Goal: Task Accomplishment & Management: Manage account settings

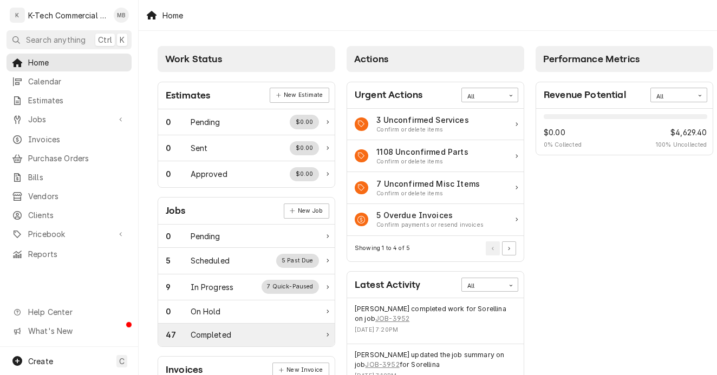
drag, startPoint x: 271, startPoint y: 333, endPoint x: 425, endPoint y: 73, distance: 301.7
click at [271, 333] on div "47 Completed" at bounding box center [242, 334] width 153 height 11
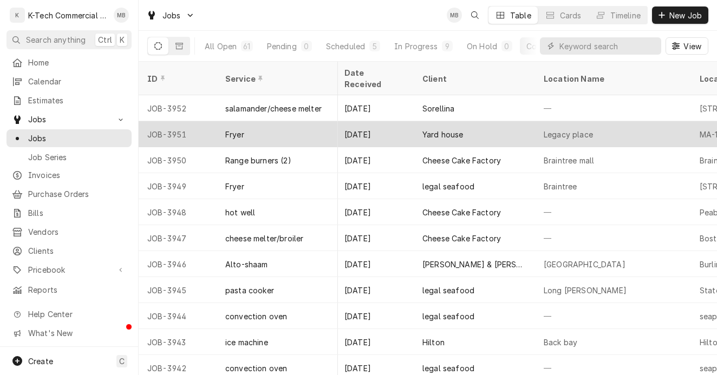
scroll to position [0, 454]
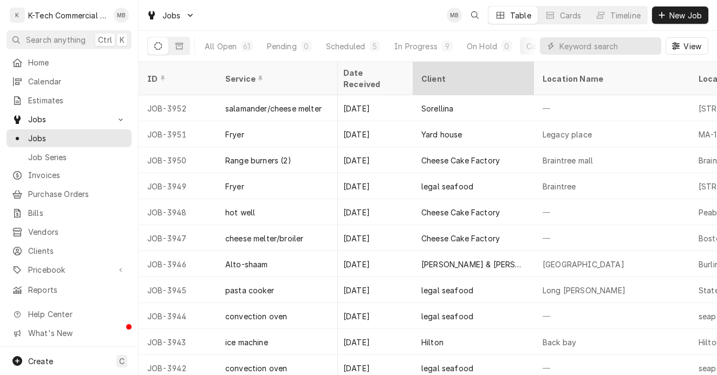
click at [433, 73] on div "Client" at bounding box center [473, 78] width 102 height 11
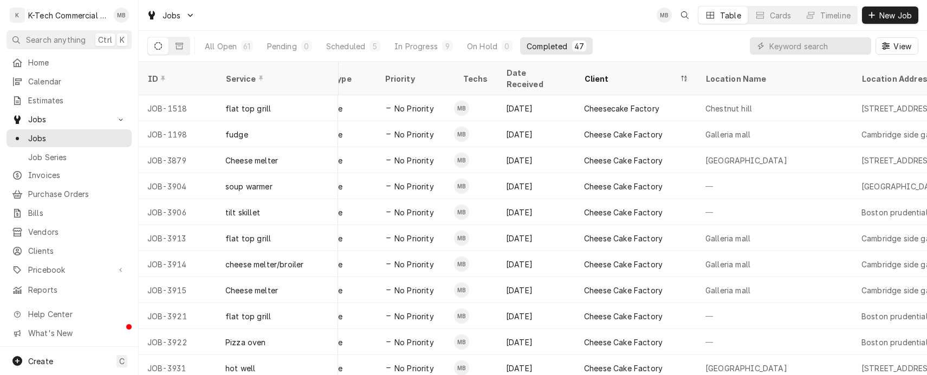
scroll to position [0, 169]
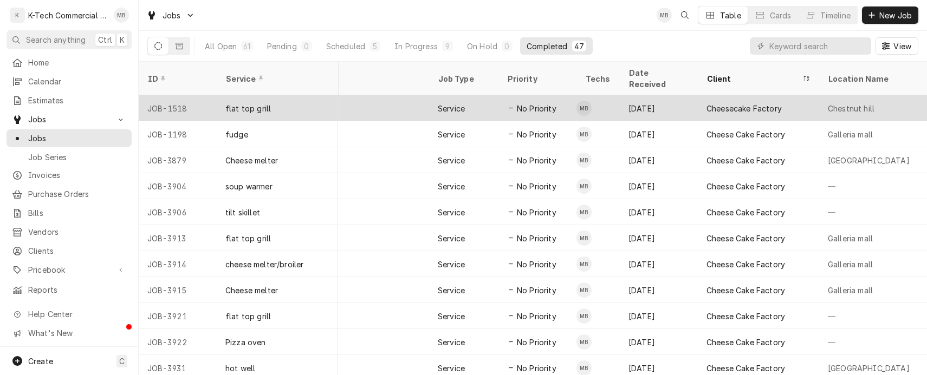
click at [699, 101] on div "Cheesecake Factory" at bounding box center [758, 108] width 121 height 26
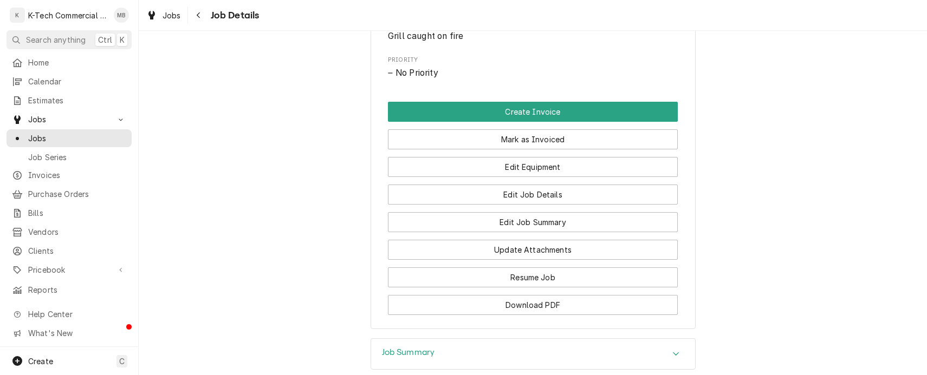
scroll to position [650, 0]
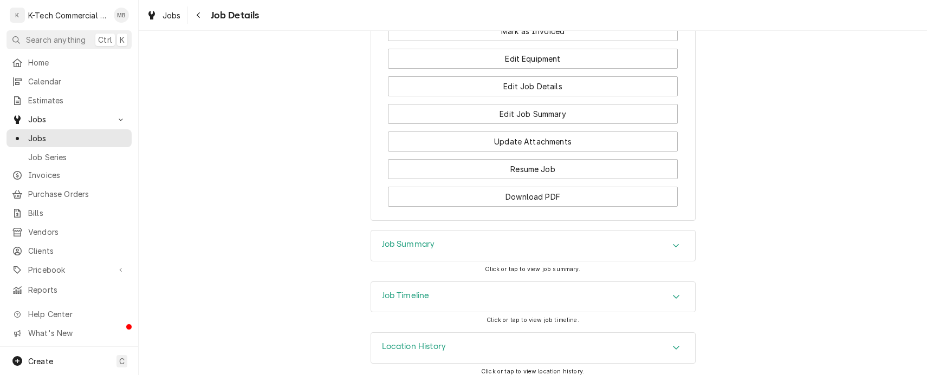
click at [602, 255] on div "Job Summary" at bounding box center [533, 246] width 324 height 30
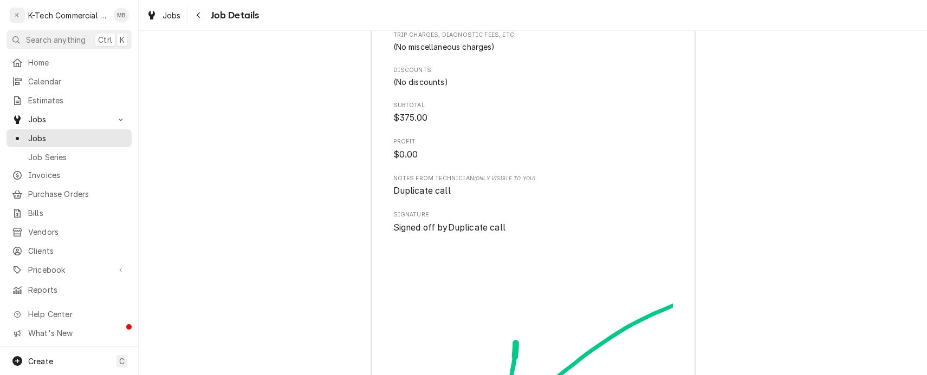
scroll to position [1246, 0]
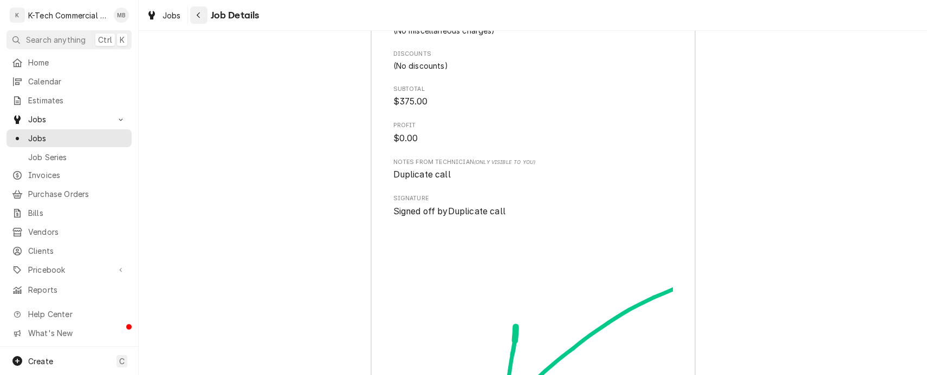
click at [201, 15] on div "Navigate back" at bounding box center [198, 15] width 11 height 11
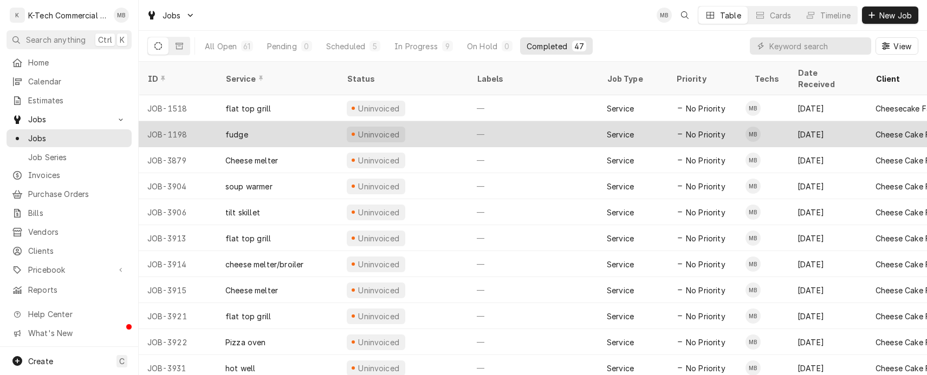
click at [743, 121] on div "No Priority" at bounding box center [706, 134] width 78 height 26
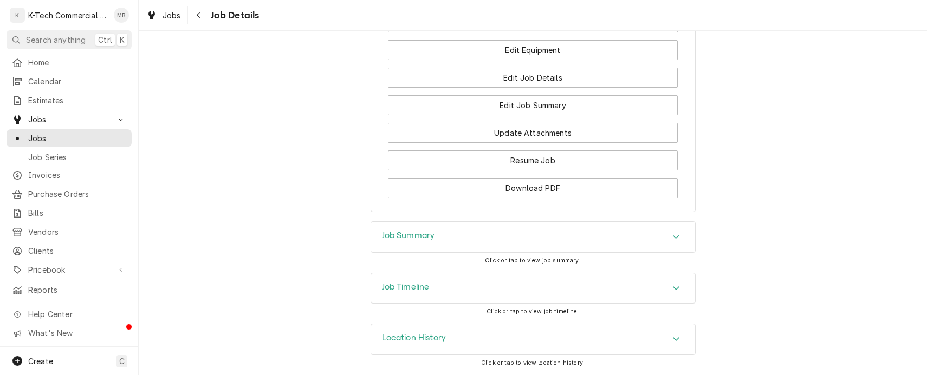
click at [542, 235] on div "Job Summary" at bounding box center [533, 237] width 324 height 30
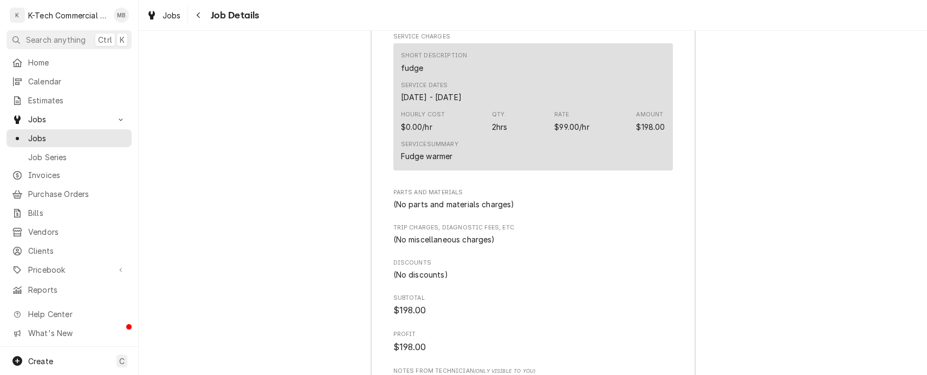
scroll to position [1092, 0]
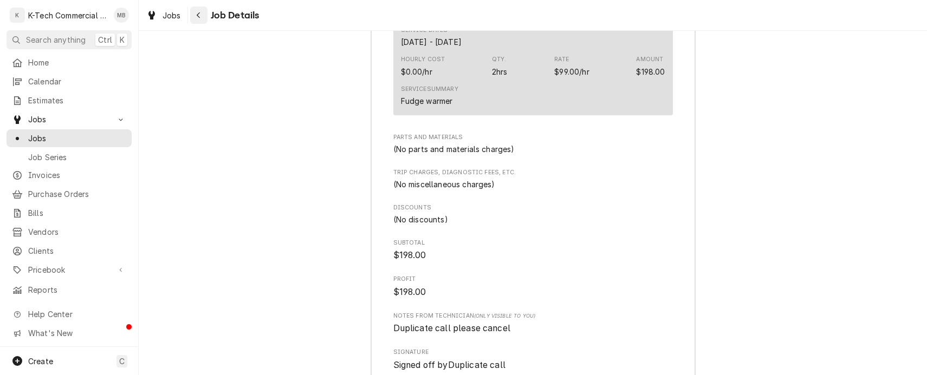
click at [199, 16] on icon "Navigate back" at bounding box center [198, 15] width 5 height 8
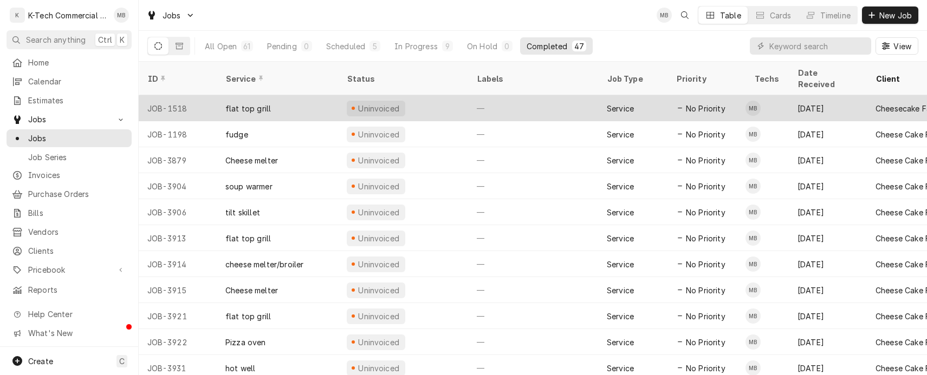
click at [669, 99] on div "No Priority" at bounding box center [706, 108] width 78 height 26
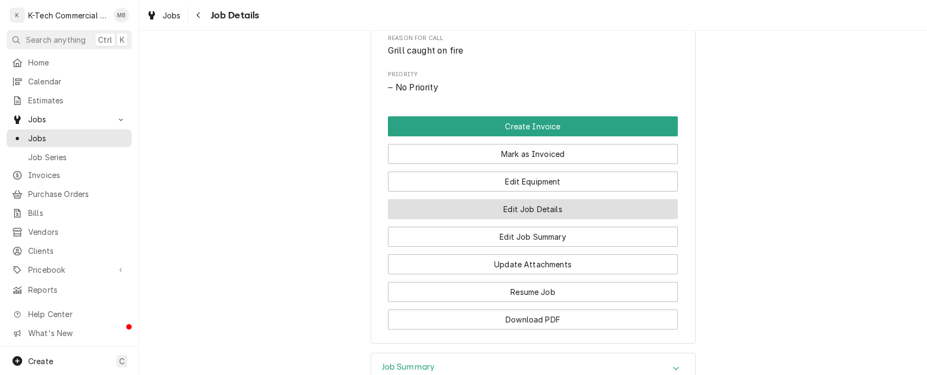
scroll to position [542, 0]
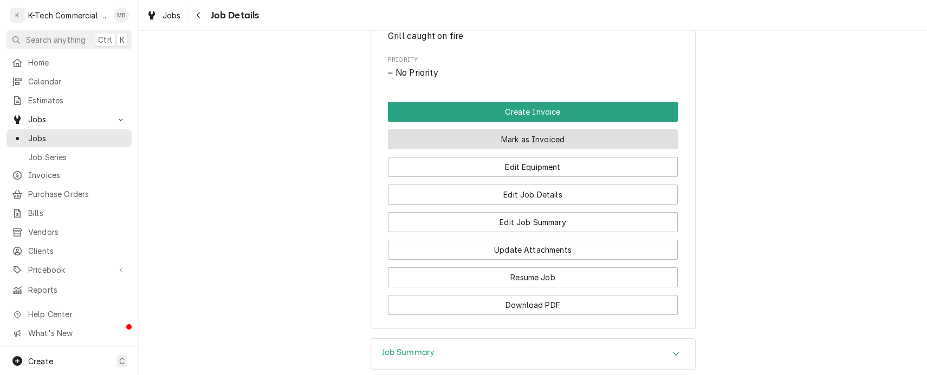
click at [567, 137] on button "Mark as Invoiced" at bounding box center [533, 139] width 290 height 20
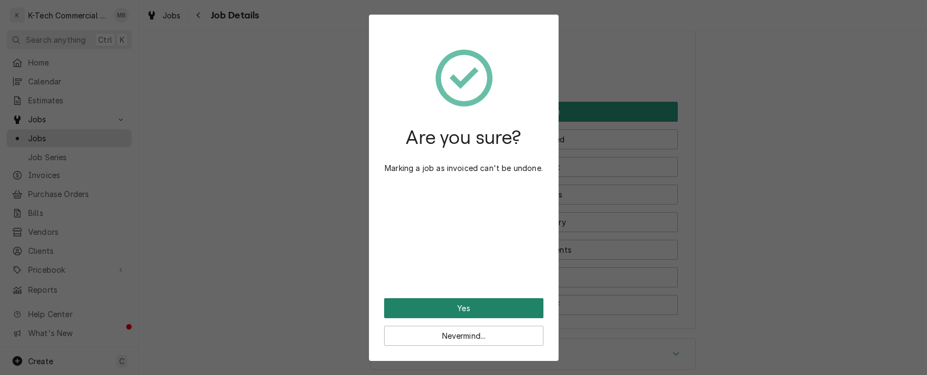
click at [503, 313] on button "Yes" at bounding box center [463, 309] width 159 height 20
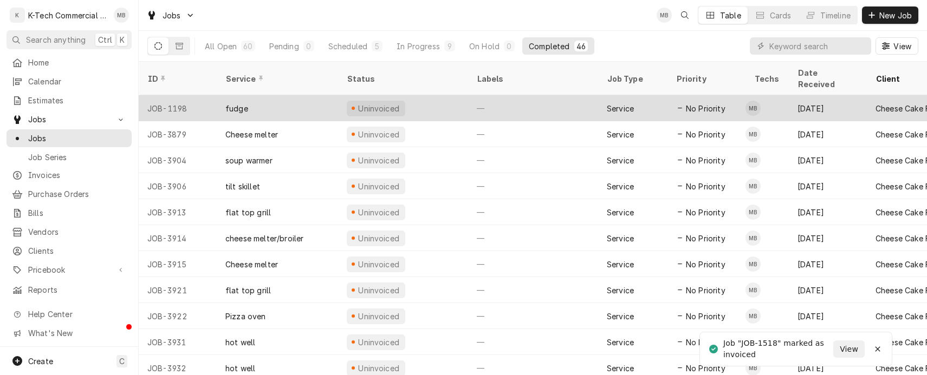
click at [711, 103] on span "No Priority" at bounding box center [706, 108] width 40 height 11
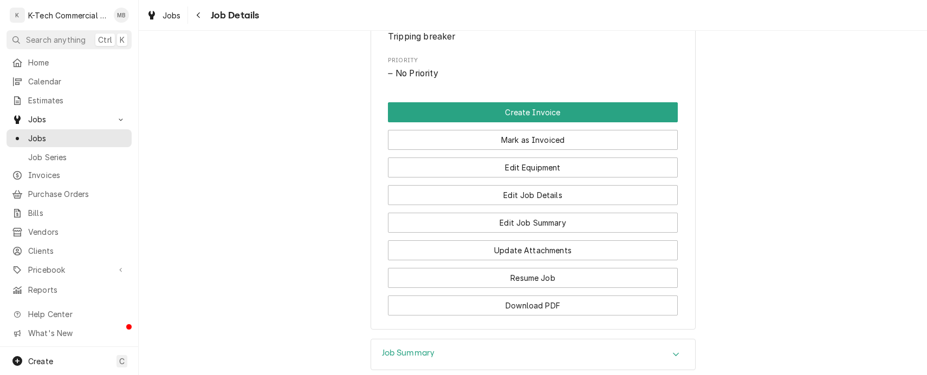
scroll to position [542, 0]
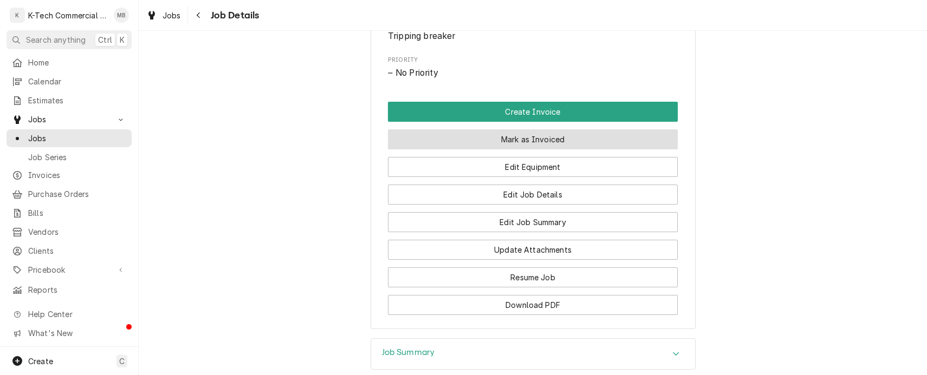
click at [585, 144] on button "Mark as Invoiced" at bounding box center [533, 139] width 290 height 20
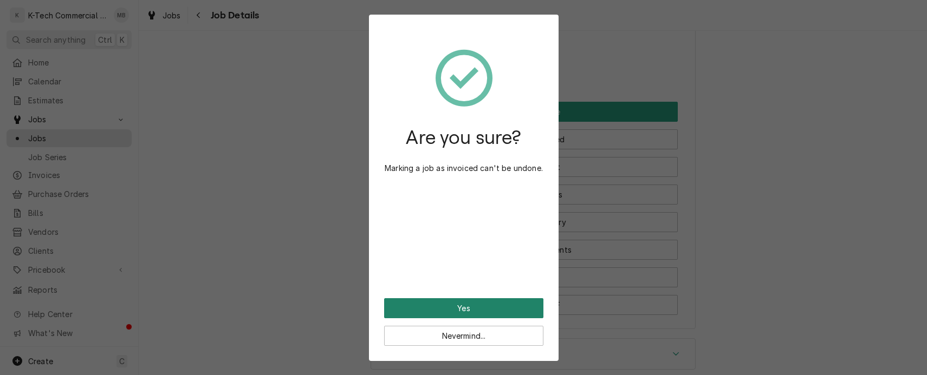
click at [502, 303] on button "Yes" at bounding box center [463, 309] width 159 height 20
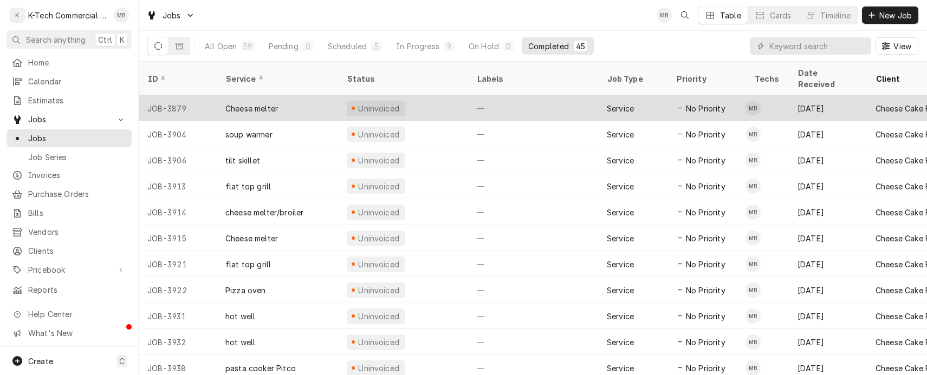
click at [839, 96] on div "[DATE]" at bounding box center [828, 108] width 78 height 26
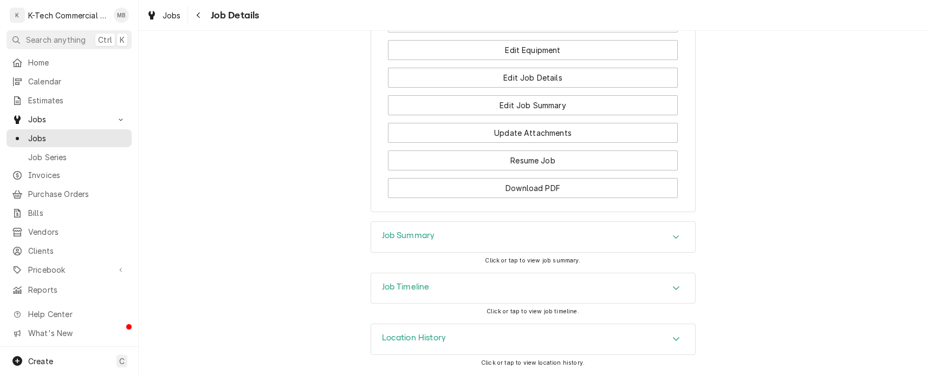
click at [588, 236] on div "Job Summary" at bounding box center [533, 237] width 324 height 30
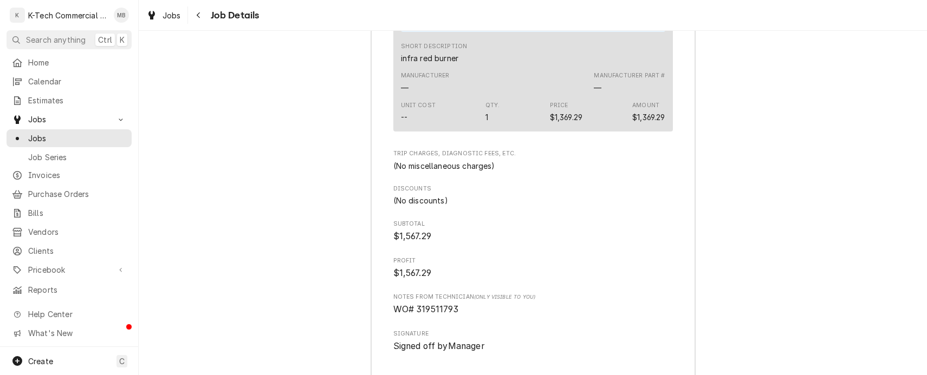
scroll to position [1321, 0]
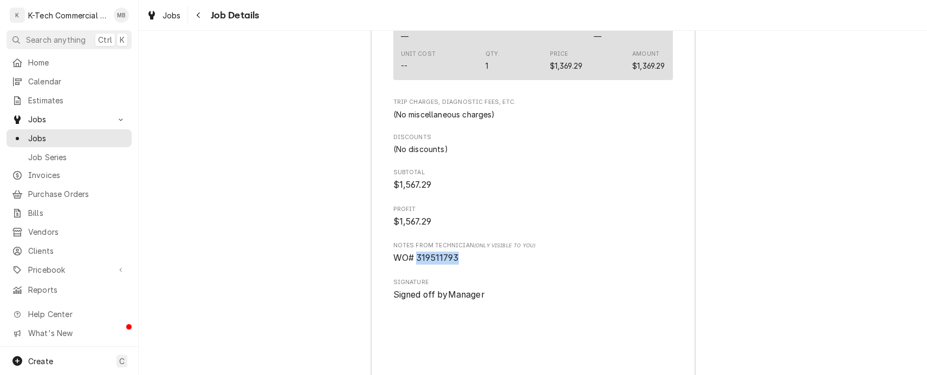
drag, startPoint x: 413, startPoint y: 269, endPoint x: 462, endPoint y: 268, distance: 49.3
click at [462, 265] on span "WO# 319511793" at bounding box center [533, 258] width 280 height 13
drag, startPoint x: 462, startPoint y: 268, endPoint x: 439, endPoint y: 270, distance: 23.4
copy span "319511793"
drag, startPoint x: 260, startPoint y: 252, endPoint x: 256, endPoint y: 103, distance: 148.5
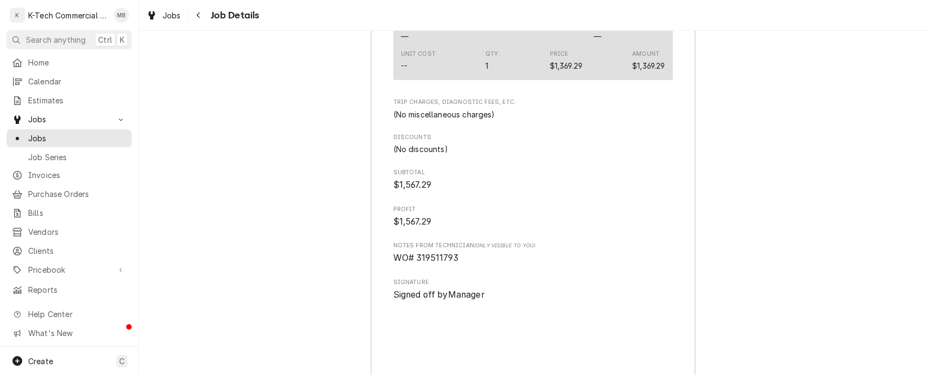
click at [260, 251] on div "Job Summary Roopairs Job ID JOB-3879 Service Type Cheese melter Job Type Servic…" at bounding box center [533, 57] width 788 height 996
click at [200, 15] on icon "Navigate back" at bounding box center [198, 15] width 5 height 8
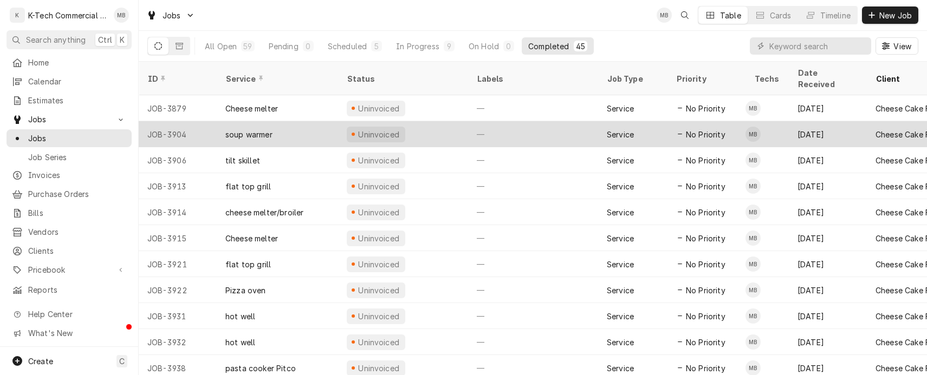
click at [788, 121] on td "MB" at bounding box center [766, 134] width 43 height 26
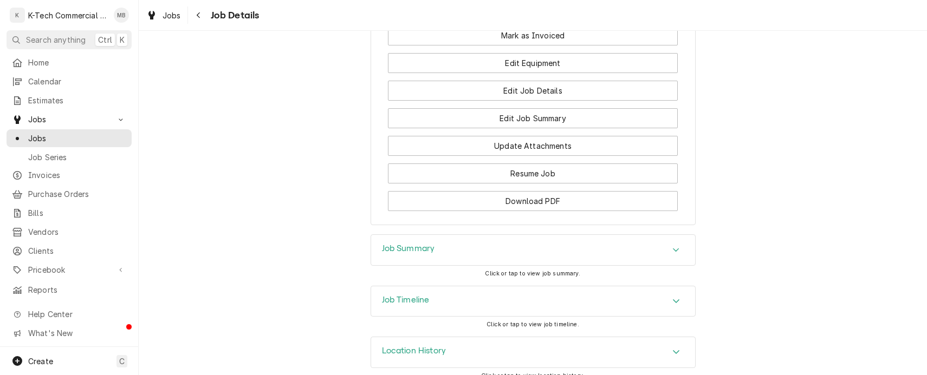
scroll to position [650, 0]
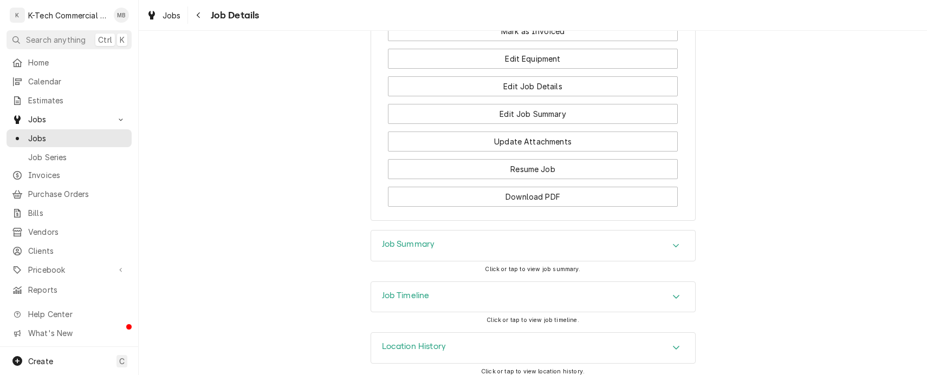
click at [543, 238] on div "Job Summary" at bounding box center [533, 246] width 324 height 30
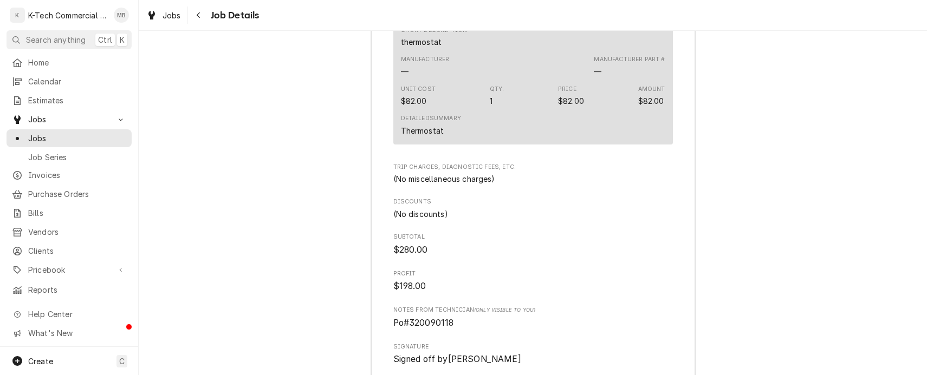
scroll to position [1300, 0]
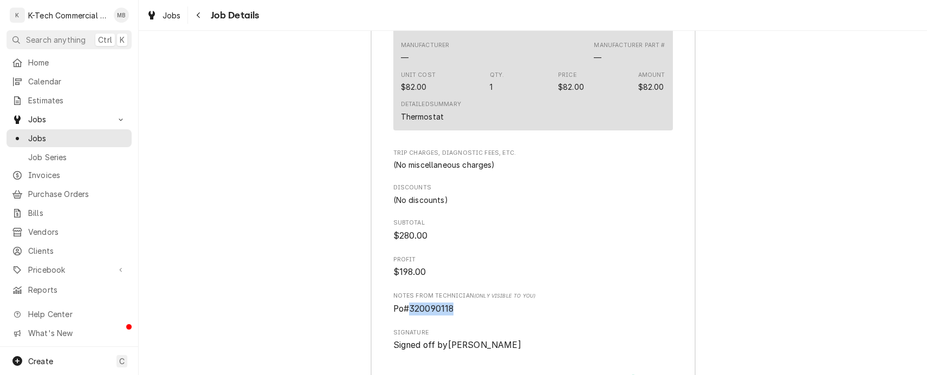
drag, startPoint x: 406, startPoint y: 308, endPoint x: 452, endPoint y: 306, distance: 46.1
click at [452, 306] on span "Po#320090118" at bounding box center [533, 309] width 280 height 13
drag, startPoint x: 452, startPoint y: 306, endPoint x: 441, endPoint y: 306, distance: 11.4
copy span "320090118"
drag, startPoint x: 136, startPoint y: 171, endPoint x: 177, endPoint y: 49, distance: 128.5
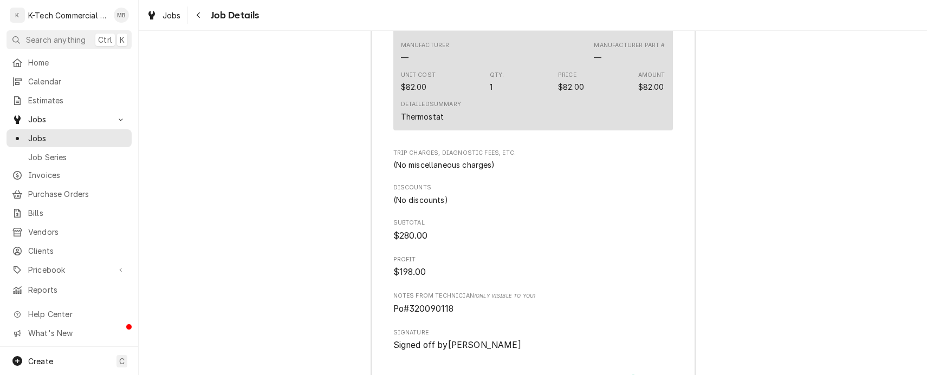
click at [140, 165] on div "K K-Tech Commercial Kitchen Repair & Maintenance MB Search anything Ctrl K Home…" at bounding box center [463, 187] width 927 height 375
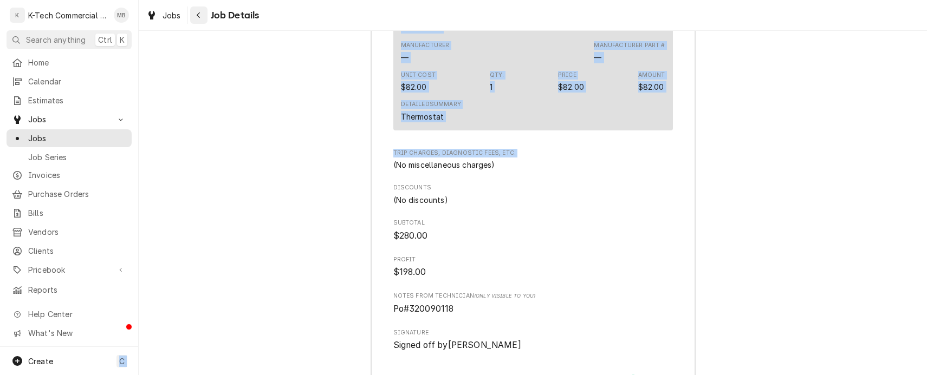
click at [200, 17] on icon "Navigate back" at bounding box center [198, 15] width 5 height 8
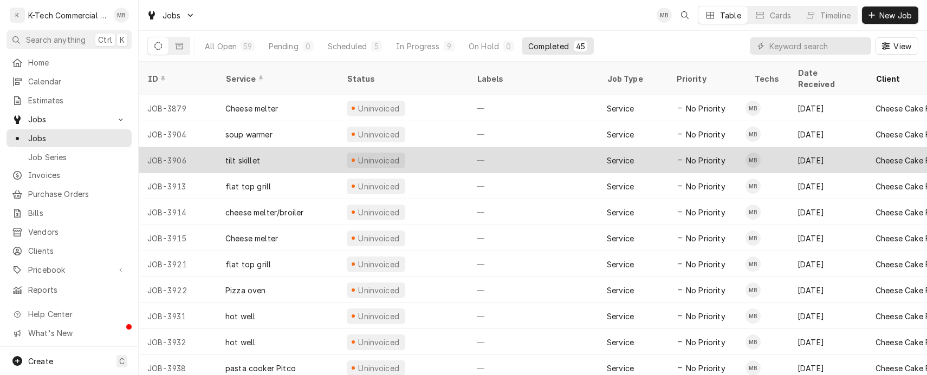
click at [719, 155] on span "No Priority" at bounding box center [706, 160] width 40 height 11
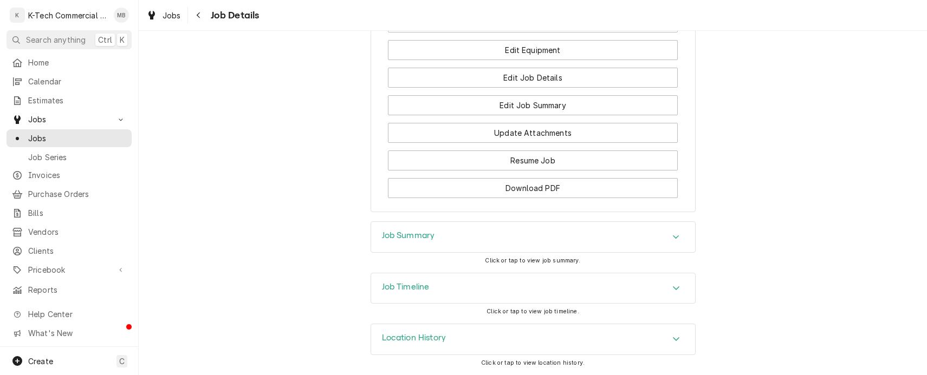
click at [581, 232] on div "Job Summary" at bounding box center [533, 237] width 324 height 30
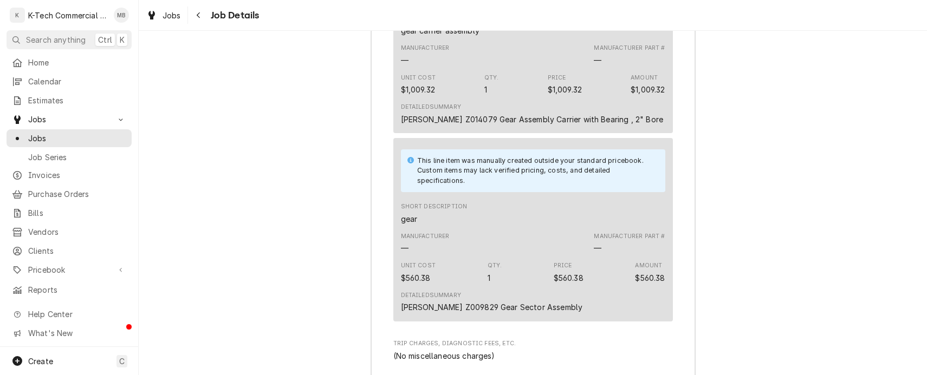
scroll to position [1363, 0]
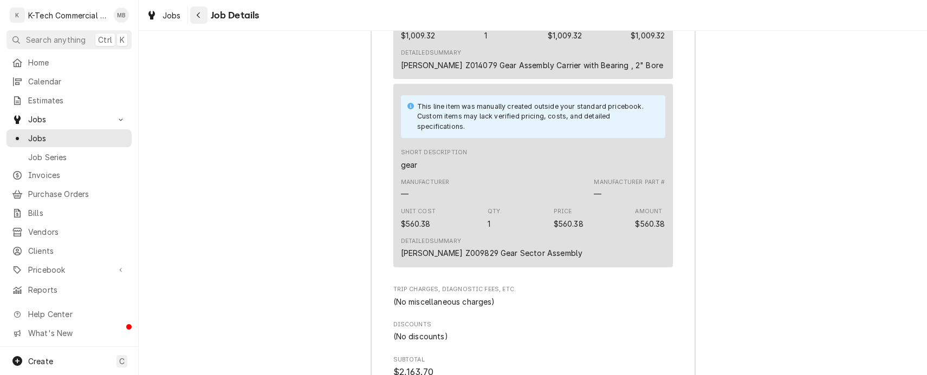
click at [196, 16] on icon "Navigate back" at bounding box center [198, 15] width 5 height 8
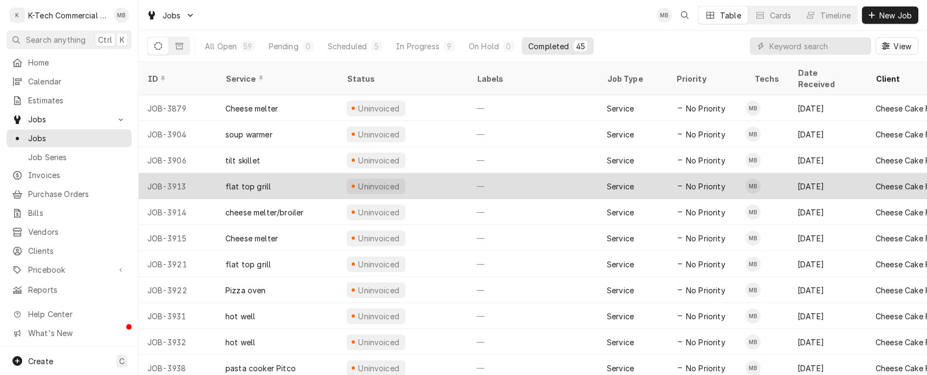
click at [636, 176] on div "Service" at bounding box center [632, 186] width 69 height 26
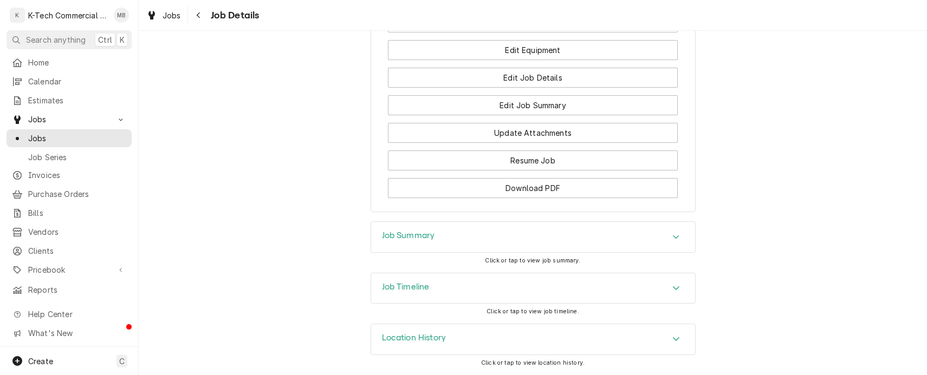
click at [576, 232] on div "Job Summary" at bounding box center [533, 237] width 324 height 30
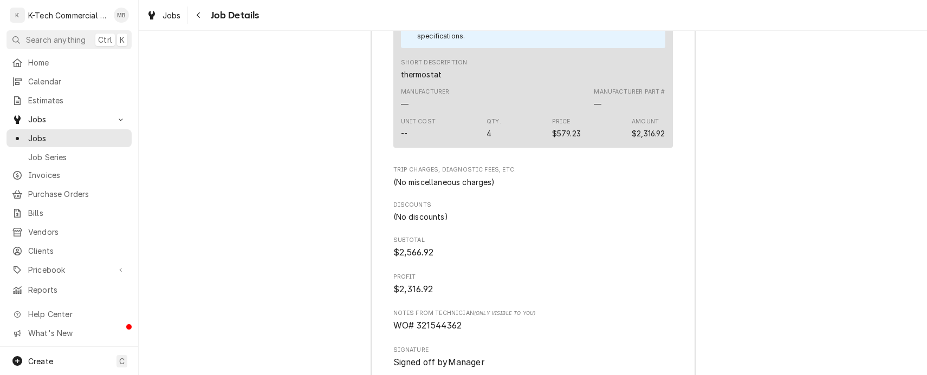
scroll to position [1255, 0]
click at [197, 15] on icon "Navigate back" at bounding box center [198, 15] width 3 height 6
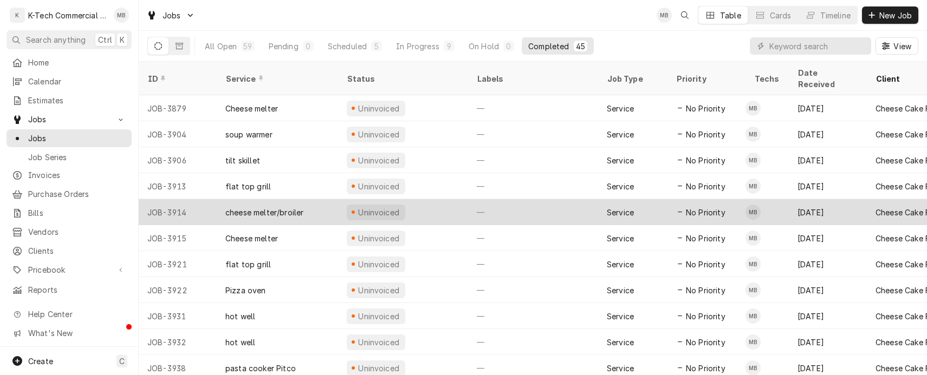
click at [652, 202] on div "Service" at bounding box center [632, 212] width 69 height 26
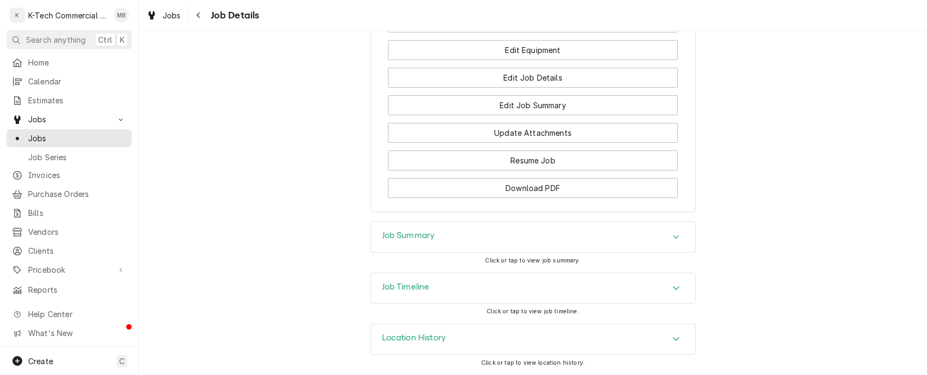
click at [581, 235] on div "Job Summary" at bounding box center [533, 237] width 324 height 30
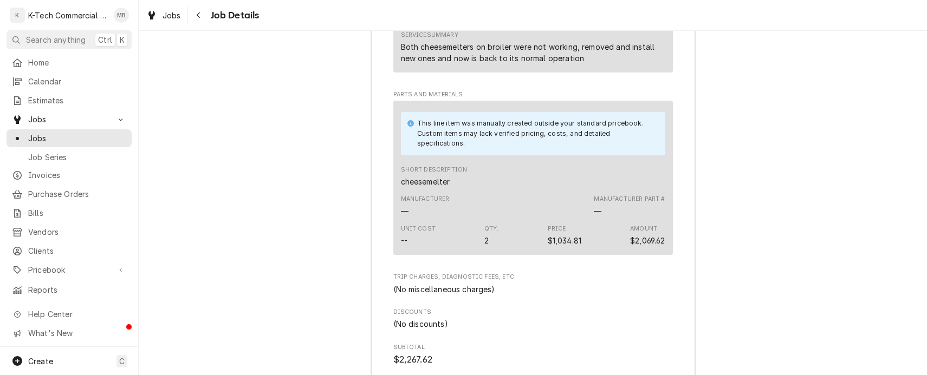
scroll to position [1201, 0]
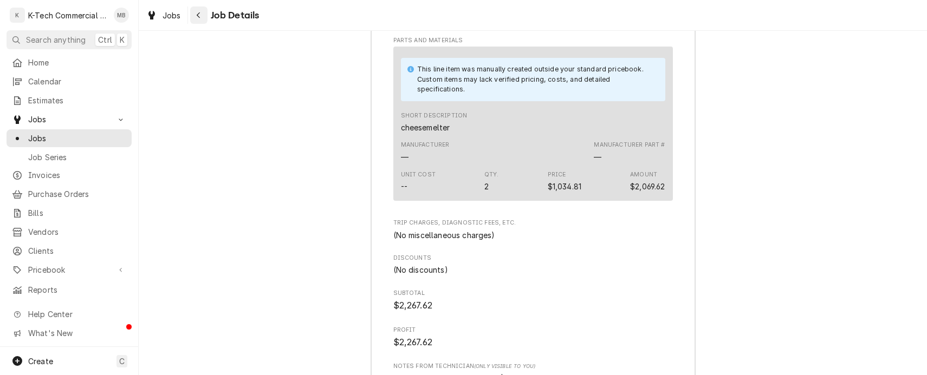
click at [194, 16] on div "Navigate back" at bounding box center [198, 15] width 11 height 11
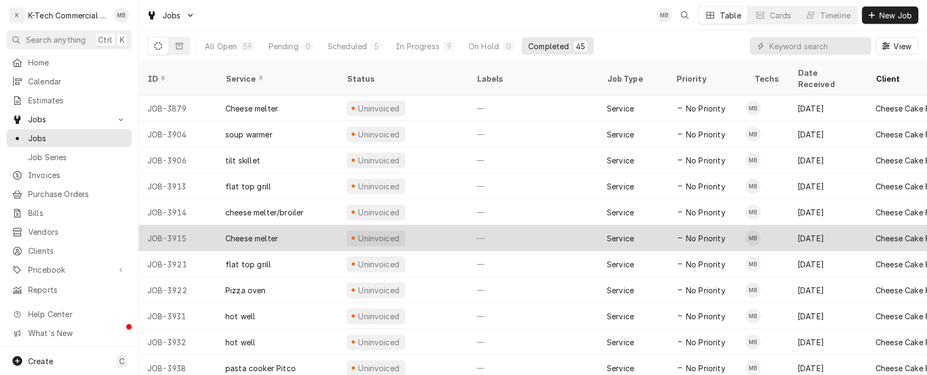
click at [635, 225] on div "Service" at bounding box center [632, 238] width 69 height 26
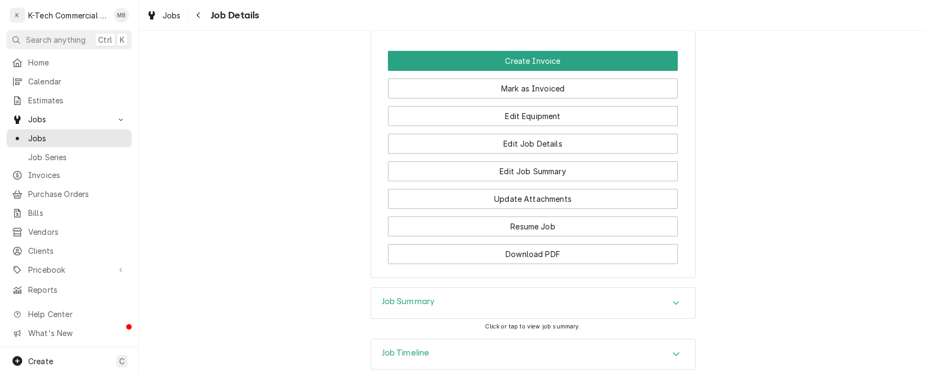
scroll to position [659, 0]
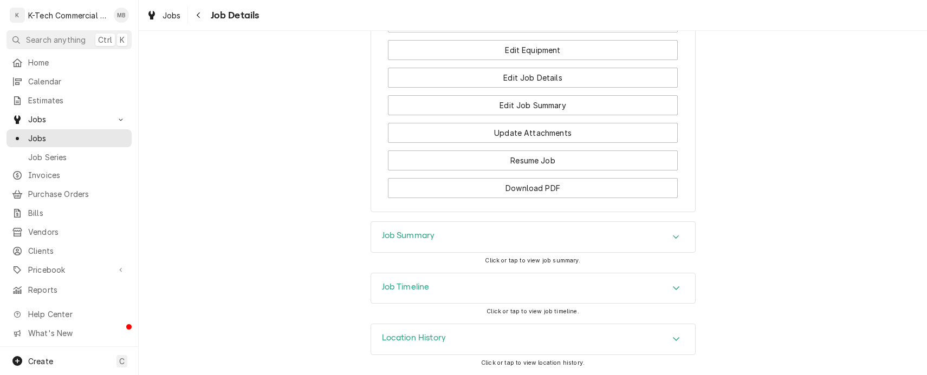
click at [576, 238] on div "Job Summary" at bounding box center [533, 237] width 324 height 30
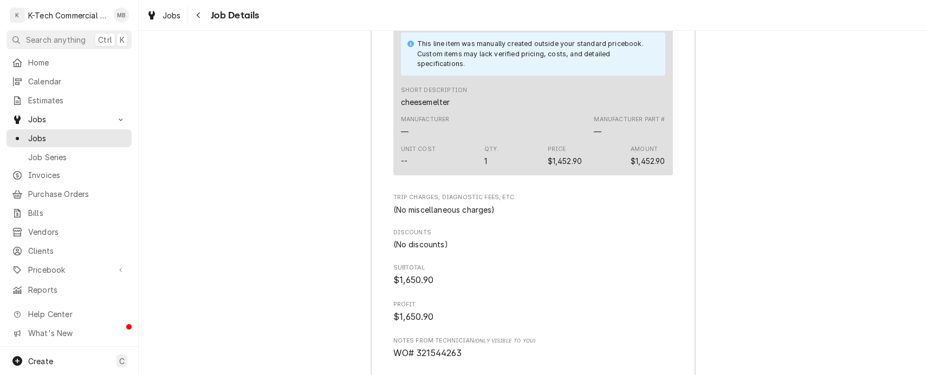
scroll to position [1255, 0]
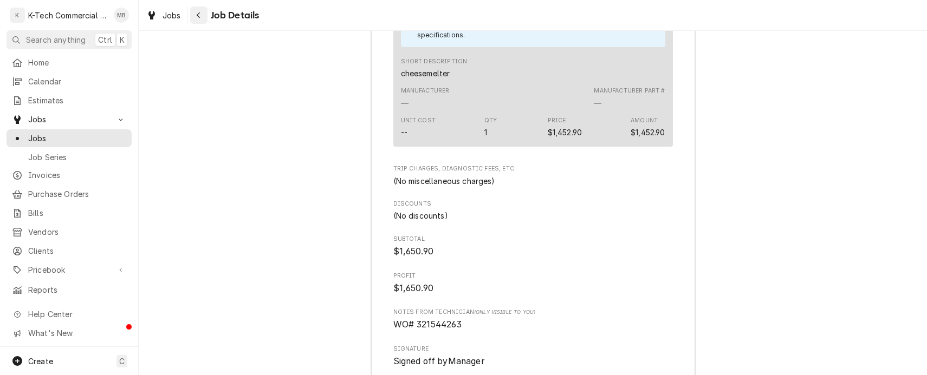
click at [205, 15] on button "Navigate back" at bounding box center [198, 15] width 17 height 17
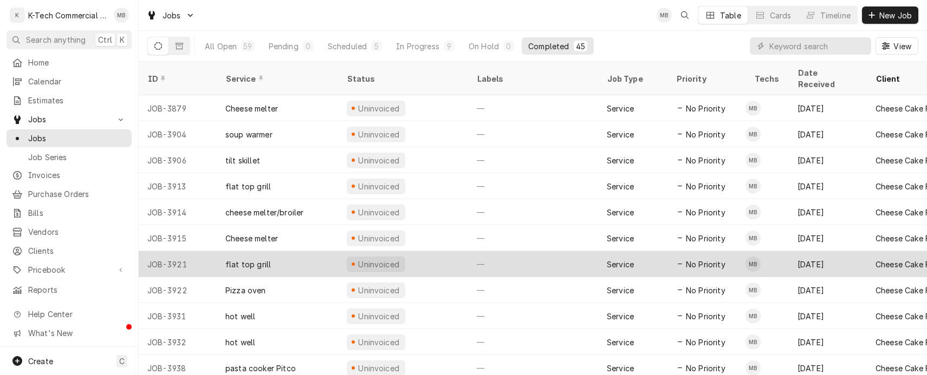
click at [545, 251] on div "—" at bounding box center [533, 264] width 130 height 26
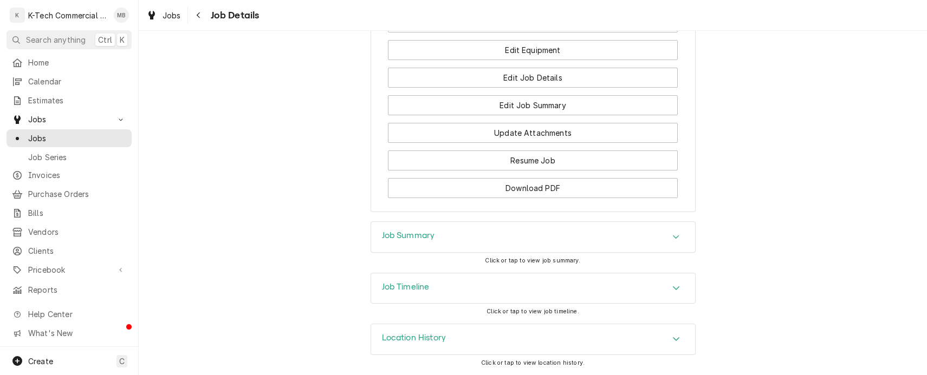
click at [574, 236] on div "Job Summary" at bounding box center [533, 237] width 324 height 30
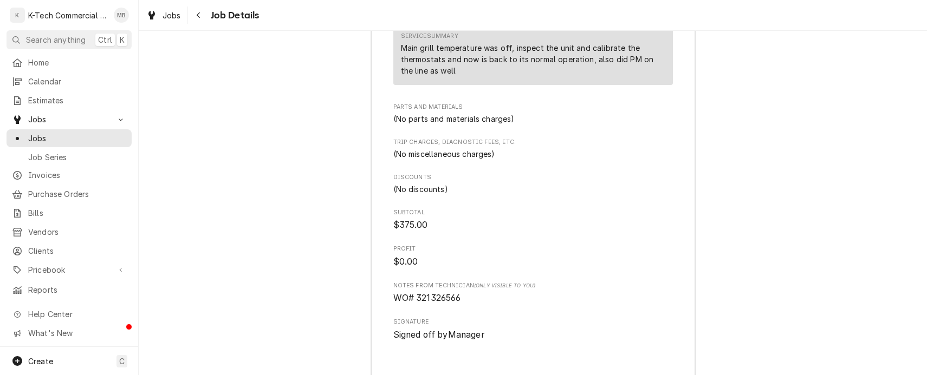
scroll to position [1146, 0]
drag, startPoint x: 413, startPoint y: 296, endPoint x: 472, endPoint y: 296, distance: 59.1
click at [472, 296] on span "WO# 321326566" at bounding box center [533, 297] width 280 height 13
drag, startPoint x: 472, startPoint y: 296, endPoint x: 447, endPoint y: 293, distance: 25.1
copy span "321326566"
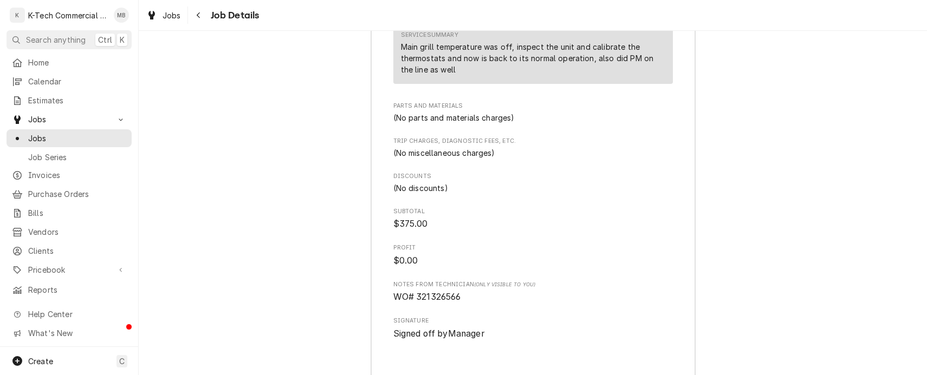
click at [221, 197] on div "Job Summary Roopairs Job ID JOB-3921 Service Type flat top grill Job Type Servi…" at bounding box center [533, 164] width 788 height 860
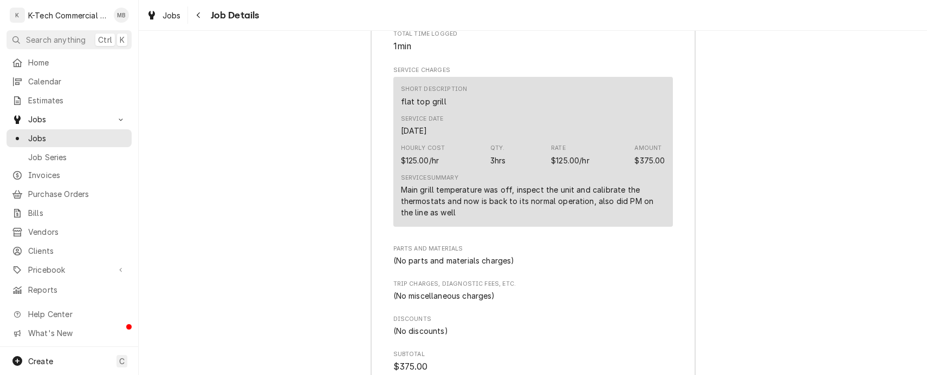
scroll to position [984, 0]
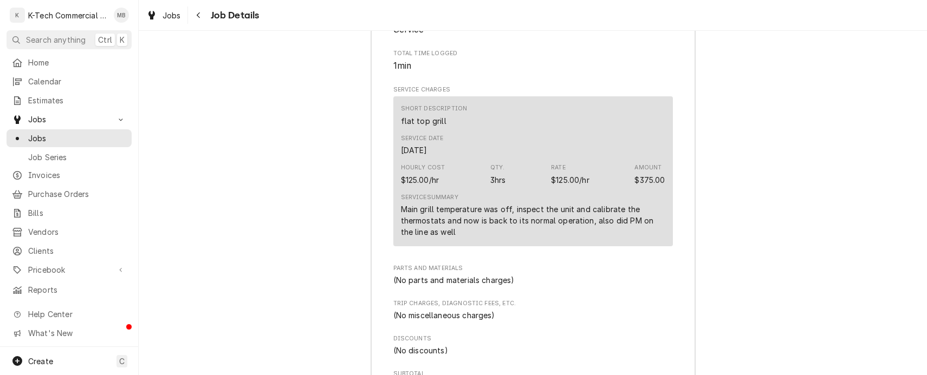
click at [349, 225] on div "Job Summary Roopairs Job ID JOB-3921 Service Type flat top grill Job Type Servi…" at bounding box center [533, 327] width 788 height 860
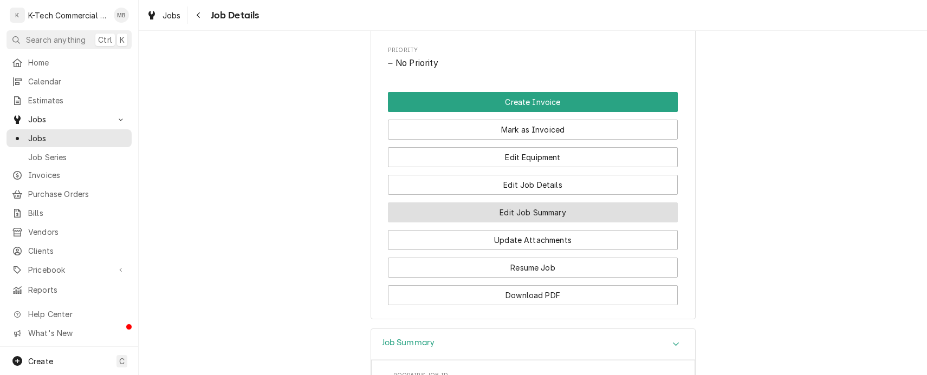
scroll to position [550, 0]
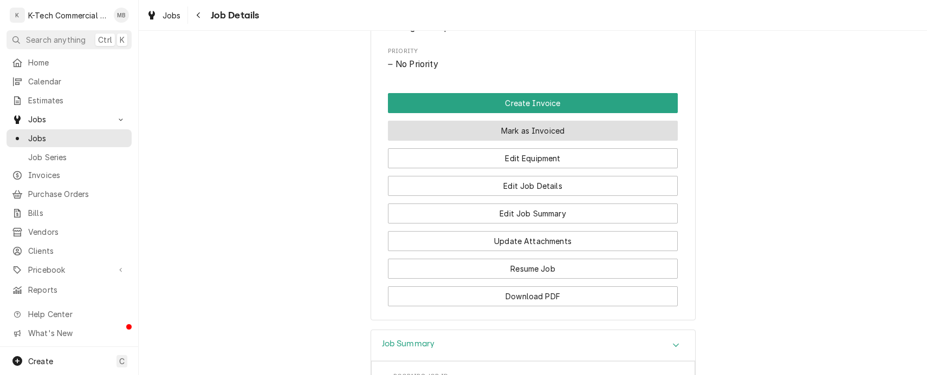
click at [534, 132] on button "Mark as Invoiced" at bounding box center [533, 131] width 290 height 20
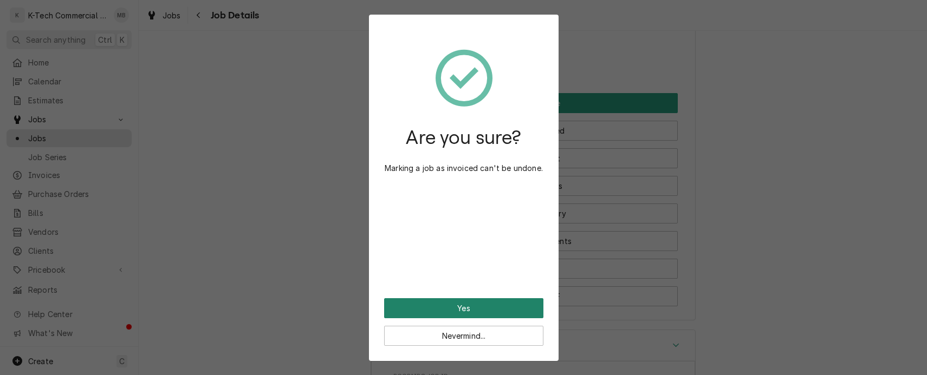
click at [498, 305] on button "Yes" at bounding box center [463, 309] width 159 height 20
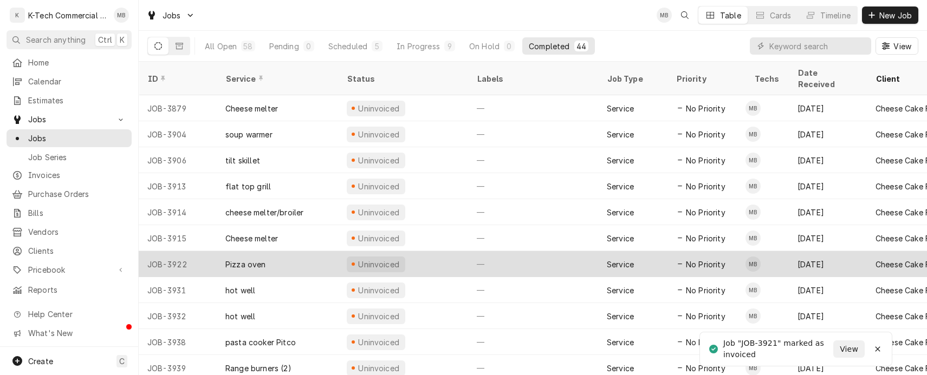
click at [580, 251] on div "—" at bounding box center [533, 264] width 130 height 26
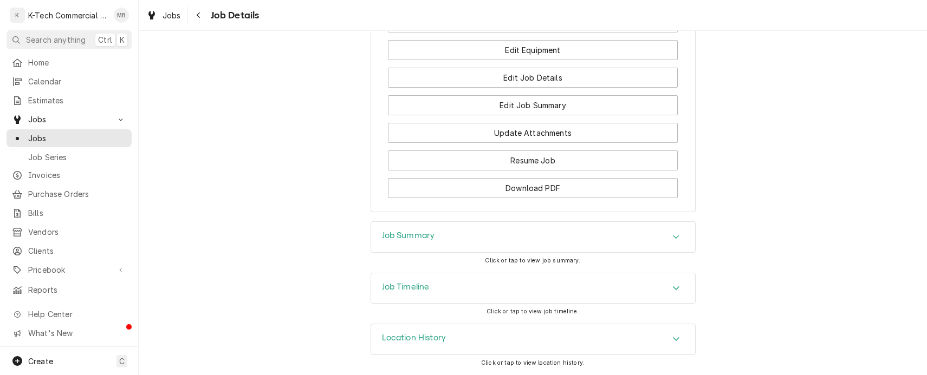
click at [612, 228] on div "Job Summary" at bounding box center [533, 237] width 324 height 30
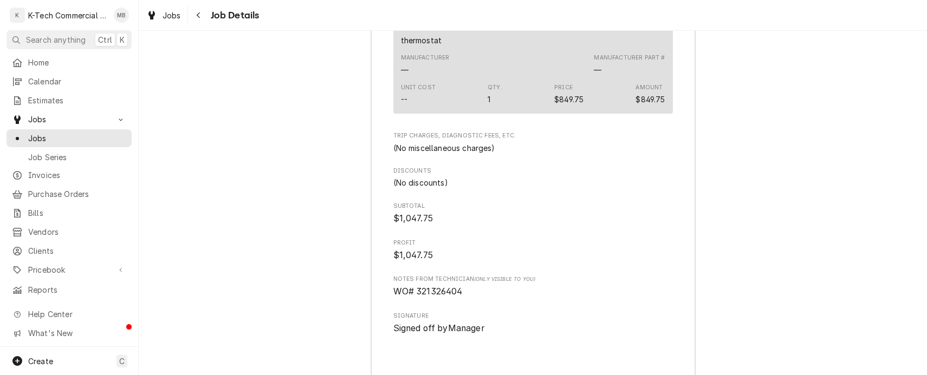
scroll to position [1309, 0]
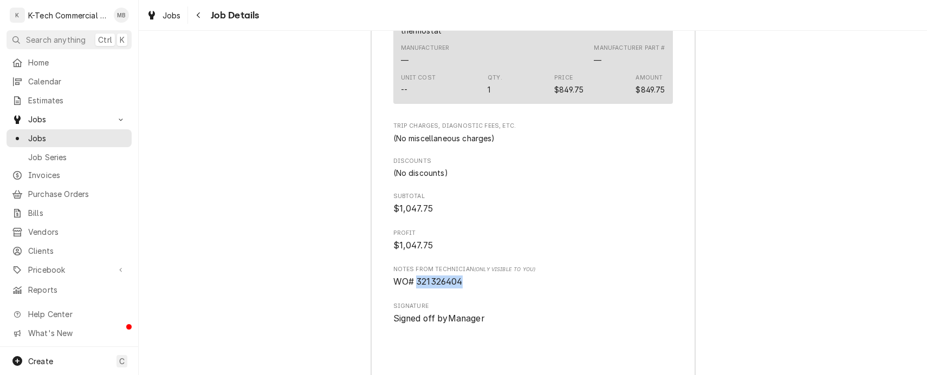
drag, startPoint x: 413, startPoint y: 281, endPoint x: 466, endPoint y: 282, distance: 53.6
click at [466, 282] on span "WO# 321326404" at bounding box center [533, 282] width 280 height 13
drag, startPoint x: 466, startPoint y: 282, endPoint x: 451, endPoint y: 282, distance: 15.7
copy span "321326404"
click at [299, 170] on div "Job Summary Roopairs Job ID JOB-3922 Service Type Pizza oven Job Type Service T…" at bounding box center [533, 75] width 788 height 1008
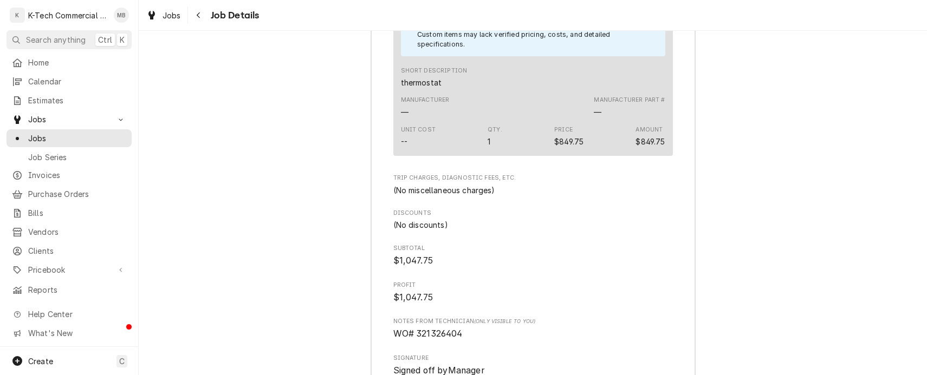
scroll to position [1201, 0]
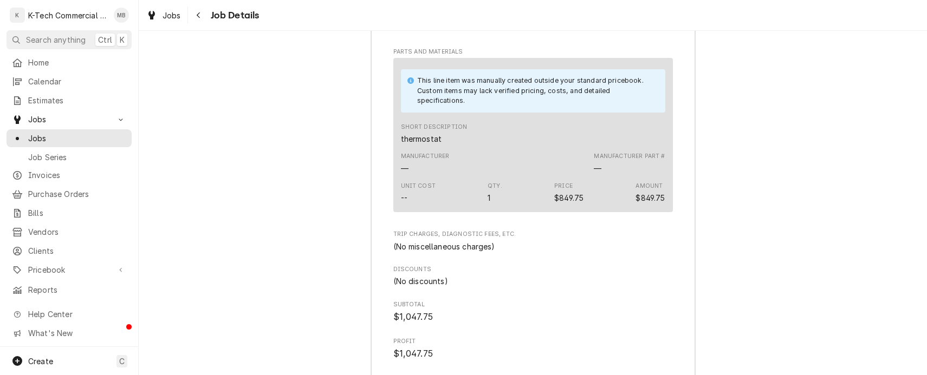
drag, startPoint x: 334, startPoint y: 219, endPoint x: 432, endPoint y: 198, distance: 100.3
click at [335, 219] on div "Job Summary Roopairs Job ID JOB-3922 Service Type Pizza oven Job Type Service T…" at bounding box center [533, 184] width 788 height 1008
drag, startPoint x: 338, startPoint y: 192, endPoint x: 349, endPoint y: 191, distance: 12.0
click at [338, 192] on div "Job Summary Roopairs Job ID JOB-3922 Service Type Pizza oven Job Type Service T…" at bounding box center [533, 184] width 788 height 1008
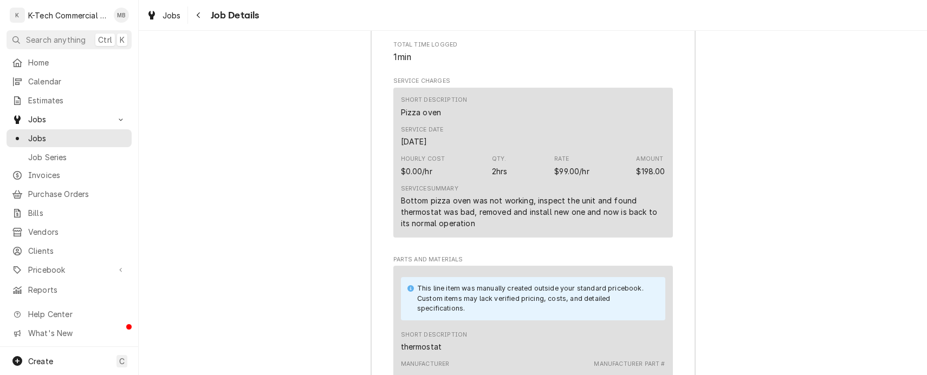
scroll to position [984, 0]
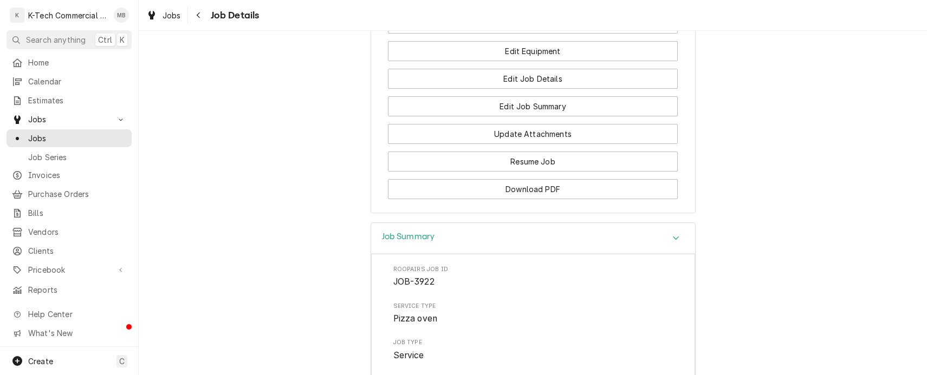
scroll to position [605, 0]
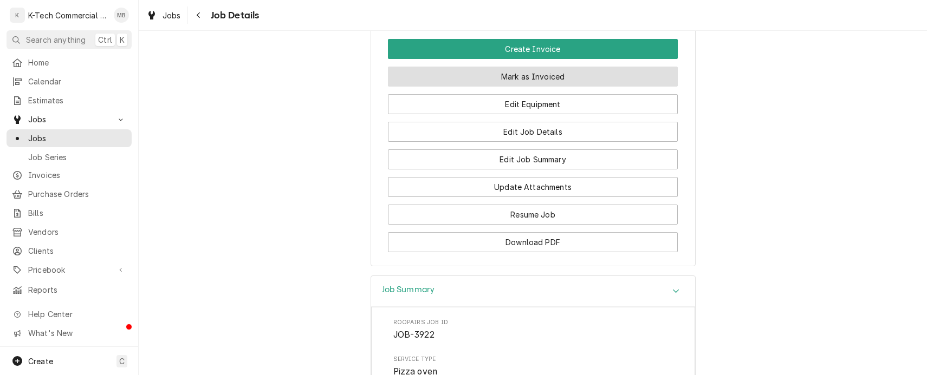
click at [560, 80] on button "Mark as Invoiced" at bounding box center [533, 77] width 290 height 20
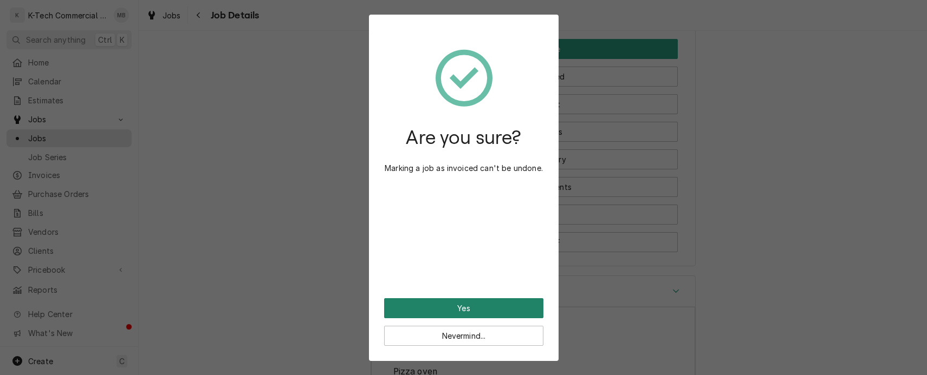
click at [481, 307] on button "Yes" at bounding box center [463, 309] width 159 height 20
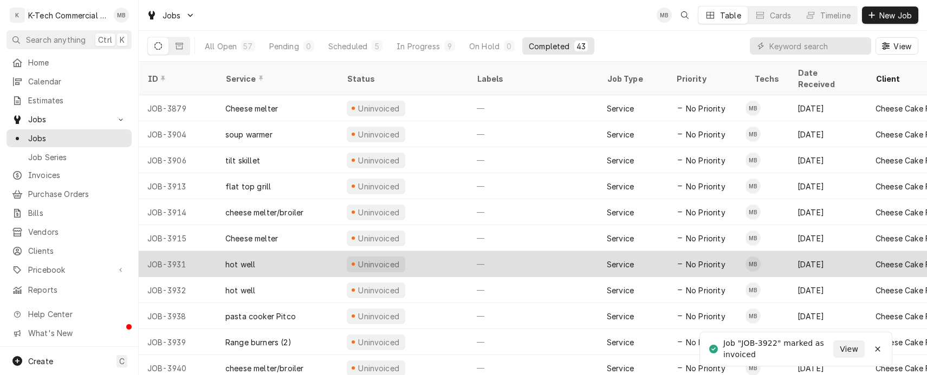
click at [649, 251] on div "Service" at bounding box center [632, 264] width 69 height 26
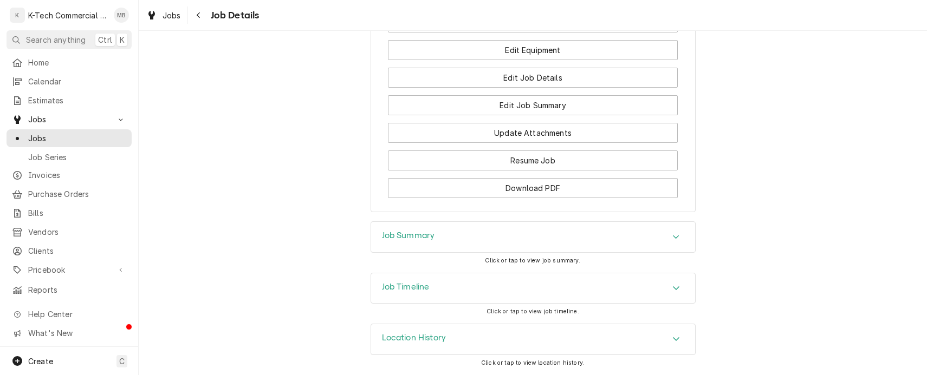
click at [619, 237] on div "Job Summary" at bounding box center [533, 237] width 324 height 30
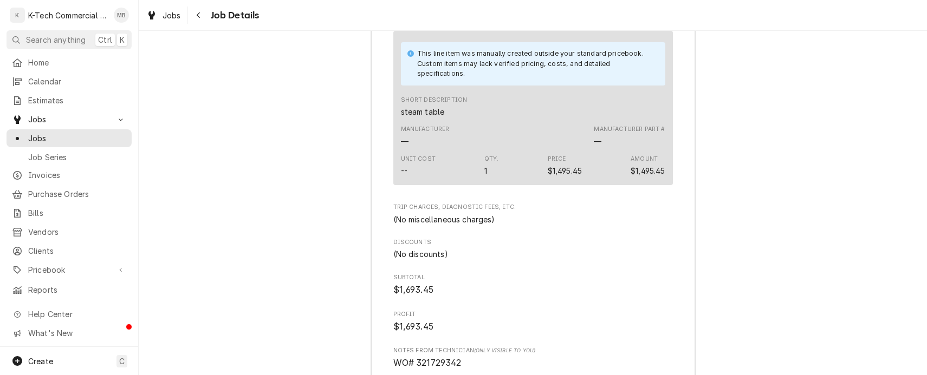
scroll to position [1267, 0]
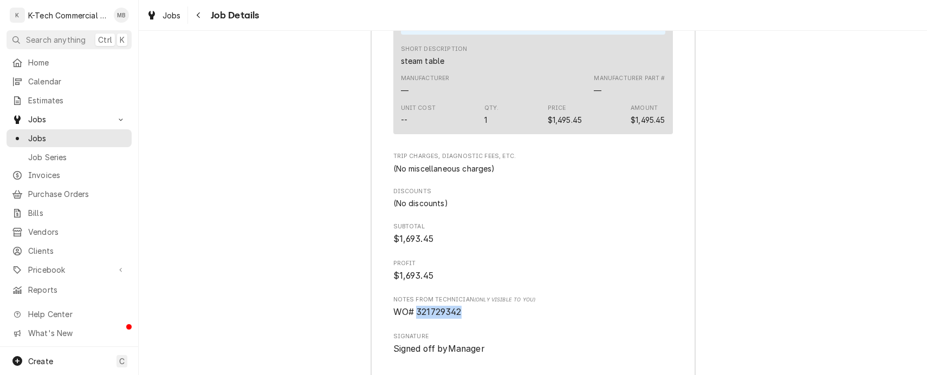
drag, startPoint x: 412, startPoint y: 324, endPoint x: 474, endPoint y: 323, distance: 61.2
click at [474, 319] on span "WO# 321729342" at bounding box center [533, 312] width 280 height 13
drag, startPoint x: 474, startPoint y: 323, endPoint x: 448, endPoint y: 325, distance: 25.5
copy span "321729342"
click at [282, 191] on div "Job Summary Roopairs Job ID JOB-3931 Service Type hot well Job Type Service Tot…" at bounding box center [533, 60] width 788 height 894
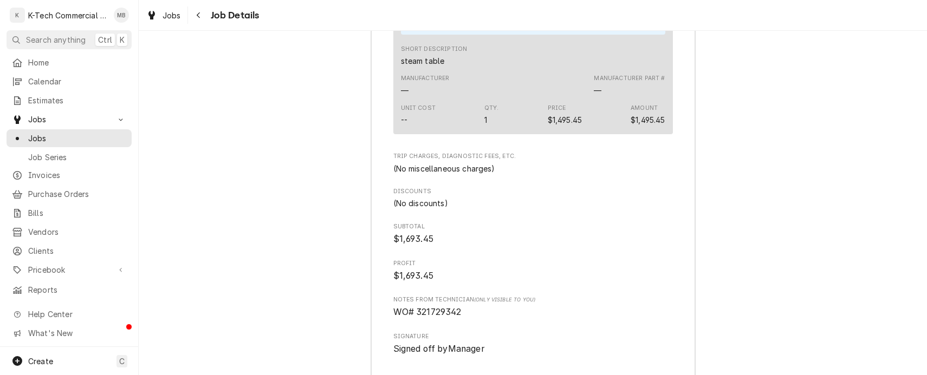
drag, startPoint x: 196, startPoint y: 11, endPoint x: 400, endPoint y: 74, distance: 214.1
click at [196, 11] on icon "Navigate back" at bounding box center [198, 15] width 5 height 8
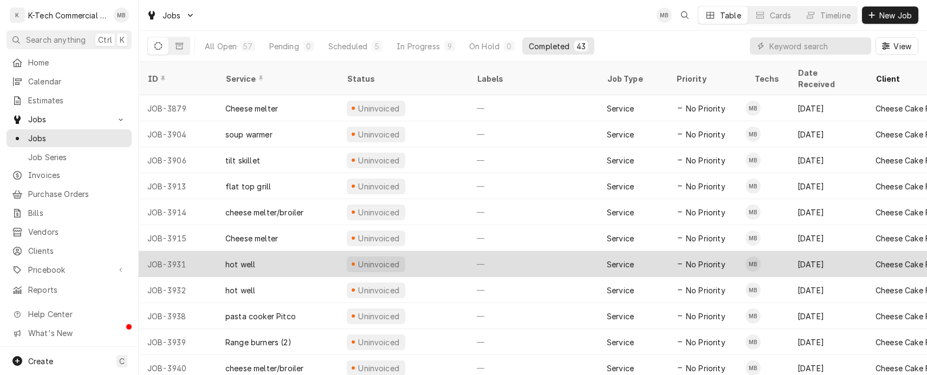
scroll to position [54, 0]
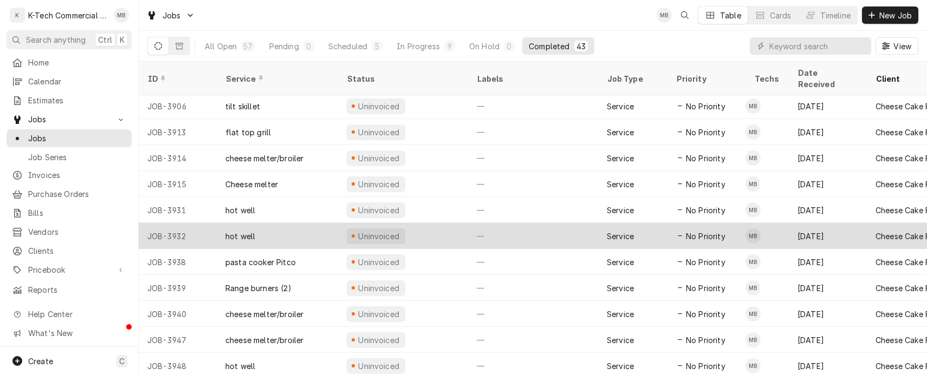
click at [527, 227] on div "—" at bounding box center [533, 236] width 130 height 26
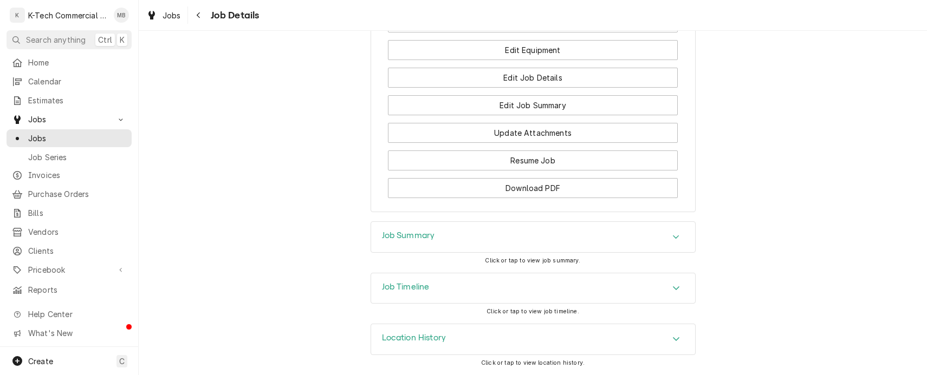
click at [523, 237] on div "Job Summary" at bounding box center [533, 237] width 324 height 30
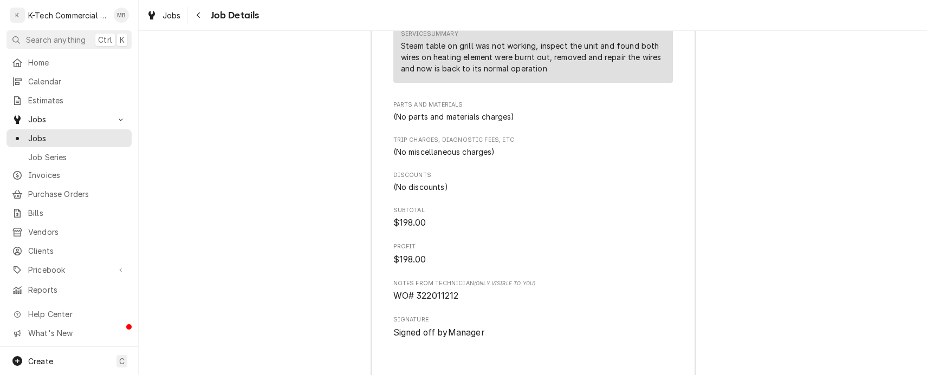
scroll to position [1159, 0]
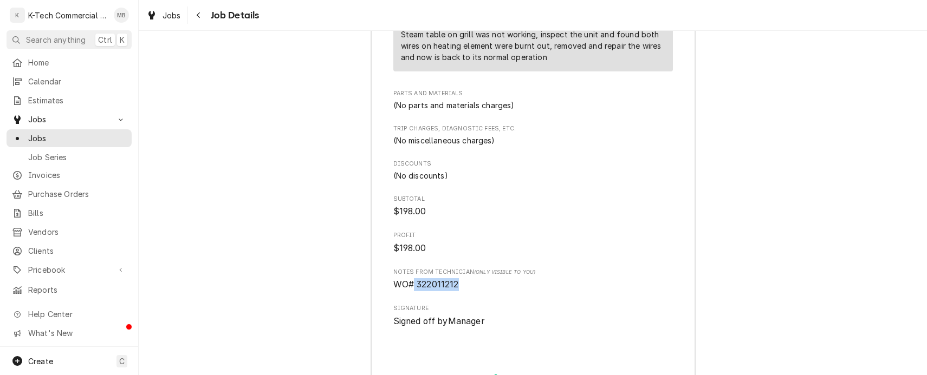
drag, startPoint x: 411, startPoint y: 296, endPoint x: 454, endPoint y: 295, distance: 43.4
click at [454, 290] on span "WO# 322011212" at bounding box center [426, 285] width 66 height 10
drag, startPoint x: 454, startPoint y: 295, endPoint x: 440, endPoint y: 295, distance: 14.1
copy span "322011212"
click at [303, 201] on div "Job Summary Roopairs Job ID JOB-3932 Service Type hot well Job Type Service Tot…" at bounding box center [533, 101] width 788 height 758
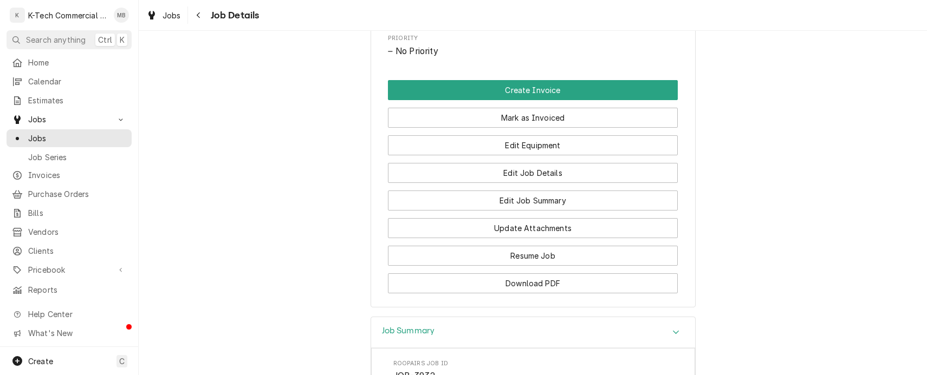
scroll to position [563, 0]
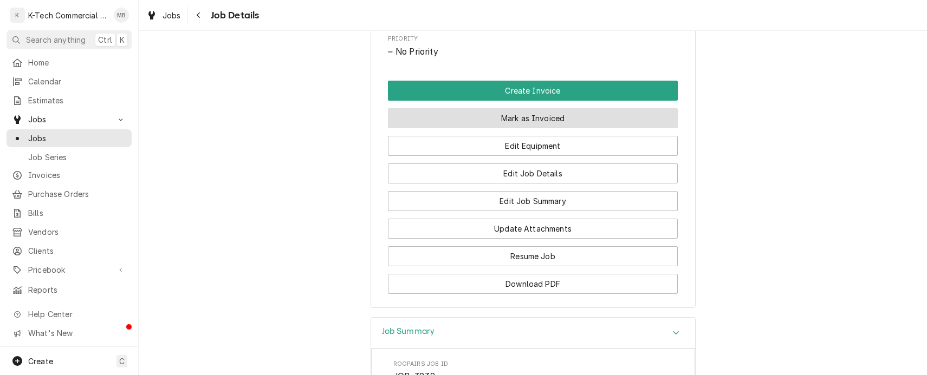
click at [529, 128] on button "Mark as Invoiced" at bounding box center [533, 118] width 290 height 20
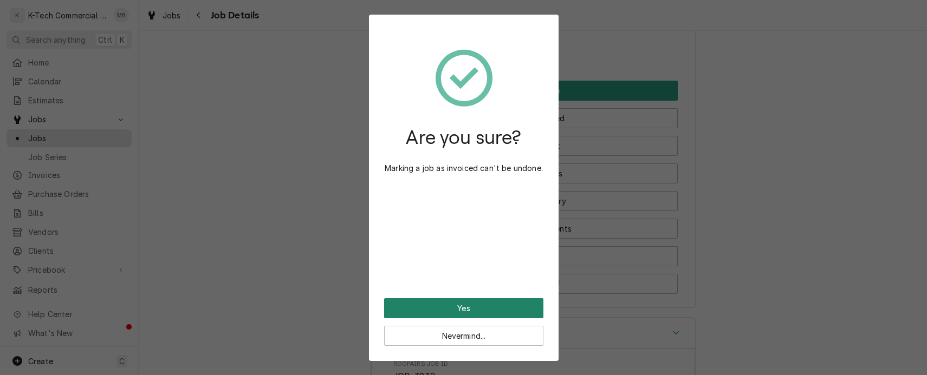
click at [469, 309] on button "Yes" at bounding box center [463, 309] width 159 height 20
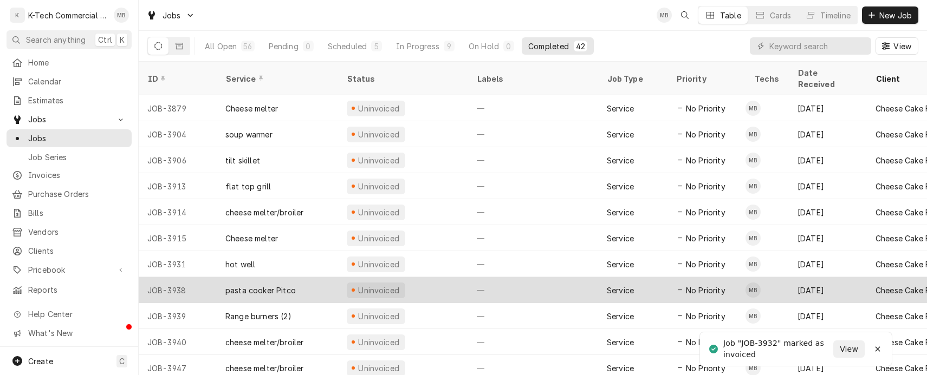
click at [483, 280] on div "—" at bounding box center [533, 290] width 130 height 26
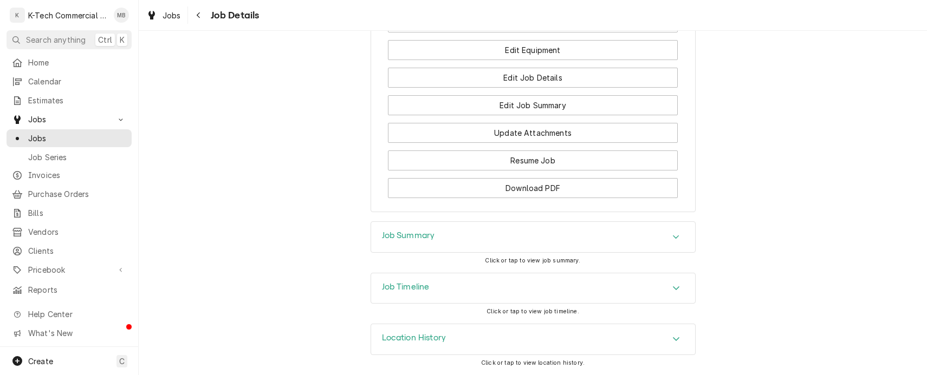
click at [523, 235] on div "Job Summary" at bounding box center [533, 237] width 324 height 30
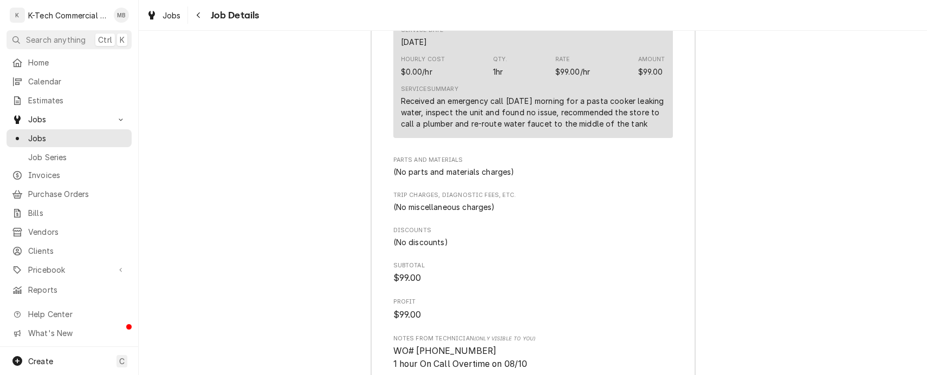
scroll to position [1146, 0]
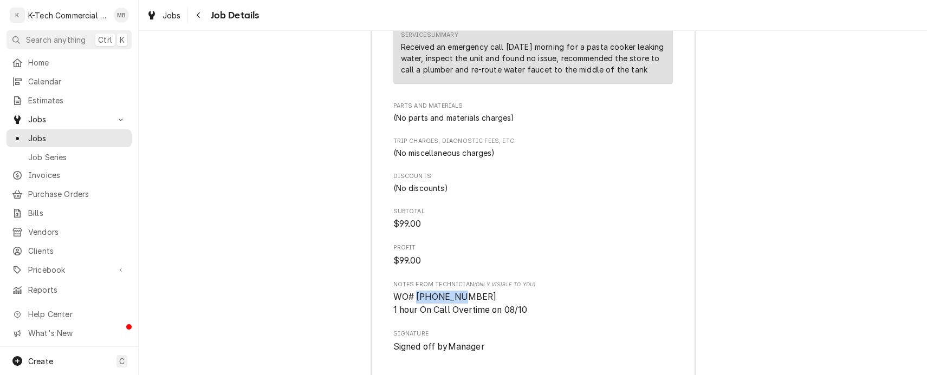
drag, startPoint x: 412, startPoint y: 296, endPoint x: 468, endPoint y: 294, distance: 55.8
click at [468, 294] on span "WO# [PHONE_NUMBER] 1 hour On Call Overtime on 08/10" at bounding box center [533, 303] width 280 height 25
drag, startPoint x: 468, startPoint y: 294, endPoint x: 456, endPoint y: 298, distance: 12.2
copy span "322324624"
click at [283, 227] on div "Job Summary Roopairs Job ID JOB-3938 Service Type pasta cooker Pitco Job Type S…" at bounding box center [533, 170] width 788 height 873
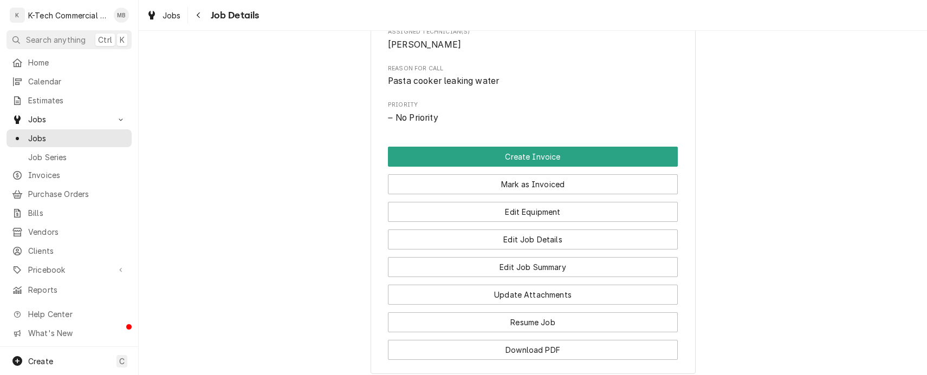
scroll to position [496, 0]
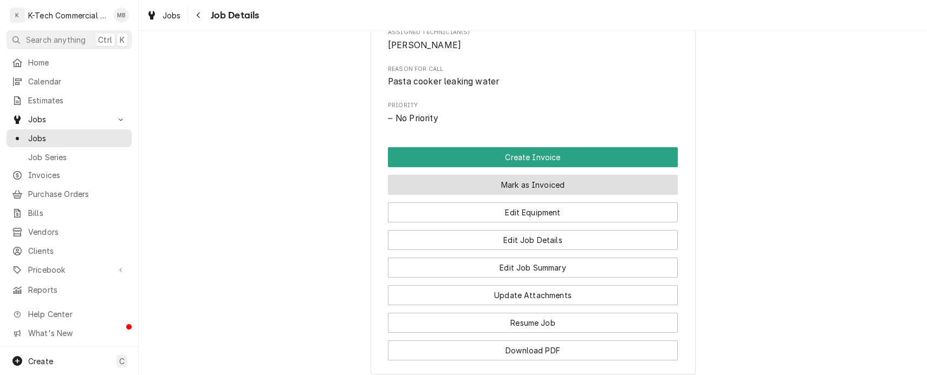
click at [535, 189] on button "Mark as Invoiced" at bounding box center [533, 185] width 290 height 20
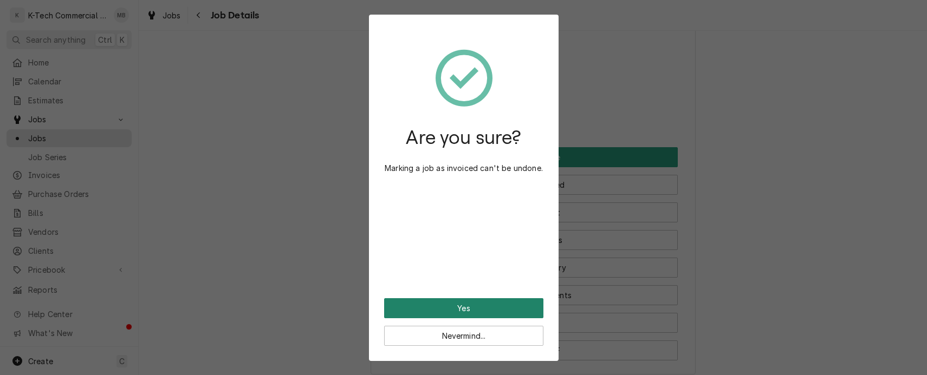
click at [478, 306] on button "Yes" at bounding box center [463, 309] width 159 height 20
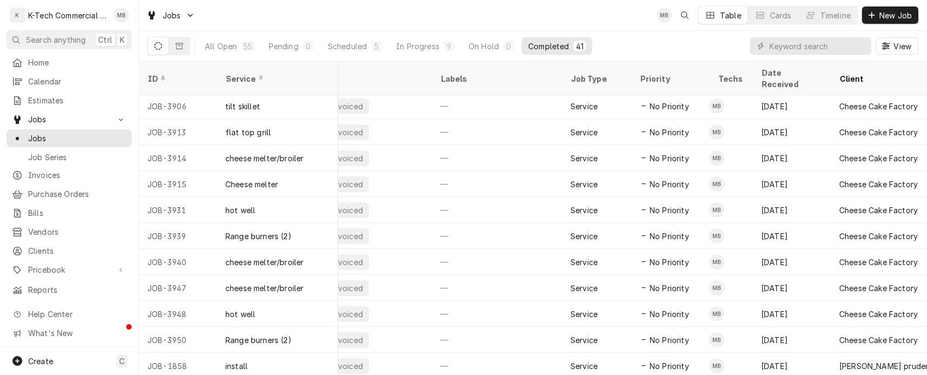
scroll to position [54, 0]
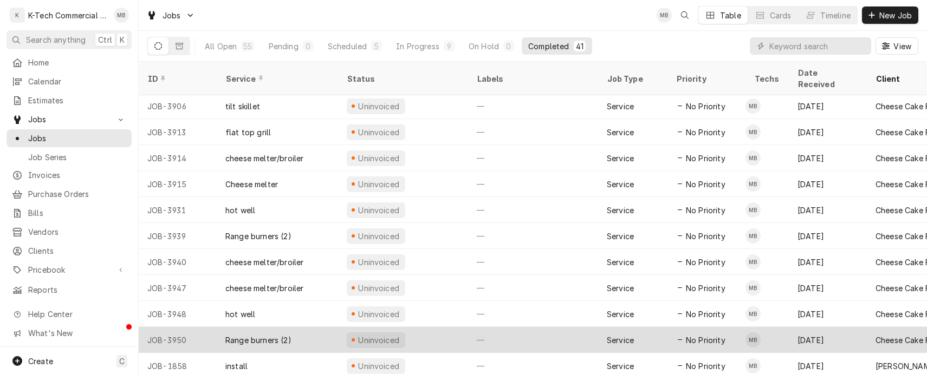
click at [614, 335] on div "Service" at bounding box center [620, 340] width 27 height 11
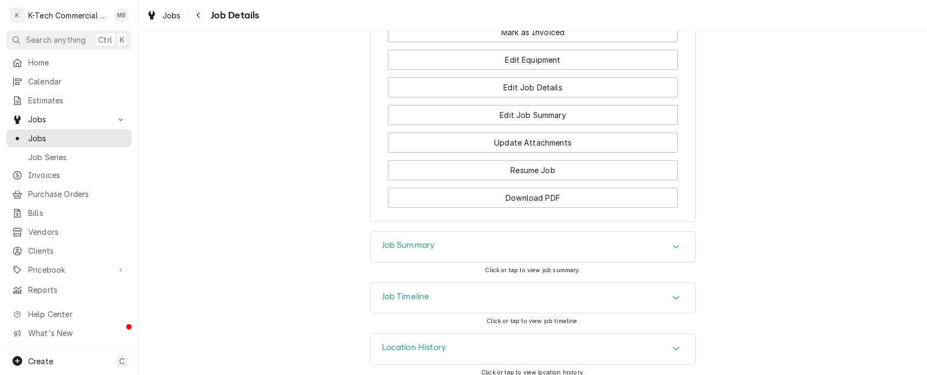
scroll to position [671, 0]
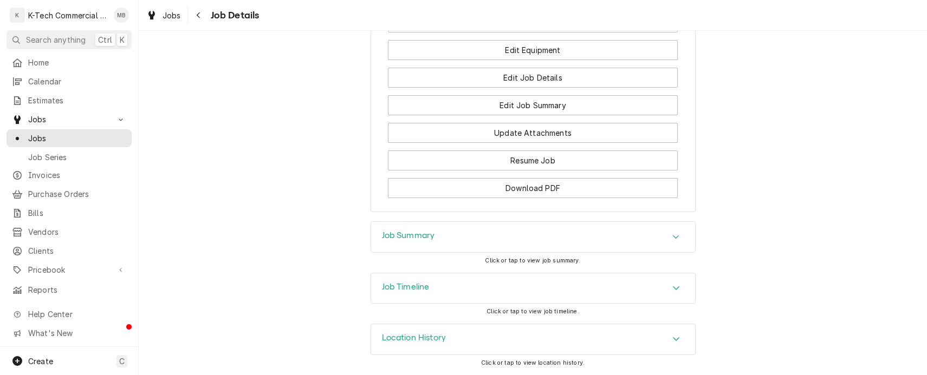
click at [623, 237] on div "Job Summary" at bounding box center [533, 237] width 324 height 30
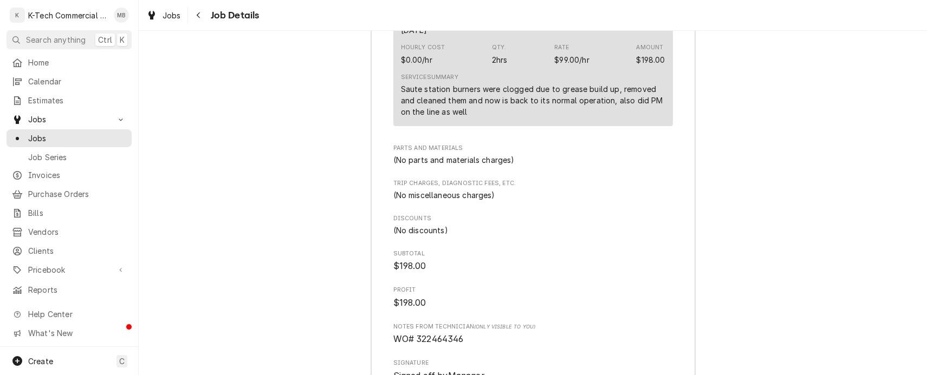
scroll to position [1105, 0]
drag, startPoint x: 411, startPoint y: 351, endPoint x: 472, endPoint y: 353, distance: 61.3
click at [472, 346] on span "WO# 322464346" at bounding box center [533, 339] width 280 height 13
drag, startPoint x: 472, startPoint y: 353, endPoint x: 443, endPoint y: 353, distance: 29.3
copy span "322464346"
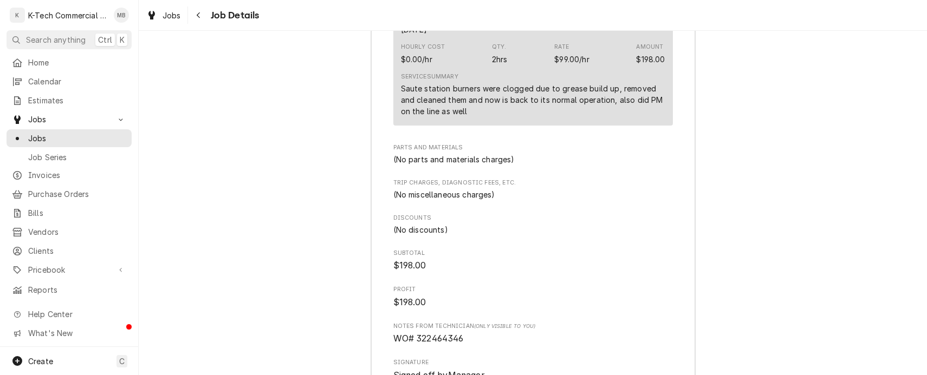
click at [342, 200] on div "Job Summary Roopairs Job ID JOB-3950 Service Type Range burners (2) Job Type Se…" at bounding box center [533, 155] width 788 height 758
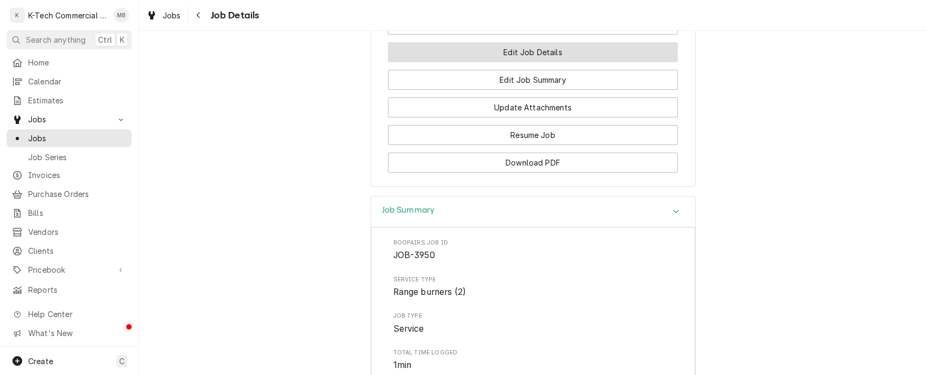
scroll to position [617, 0]
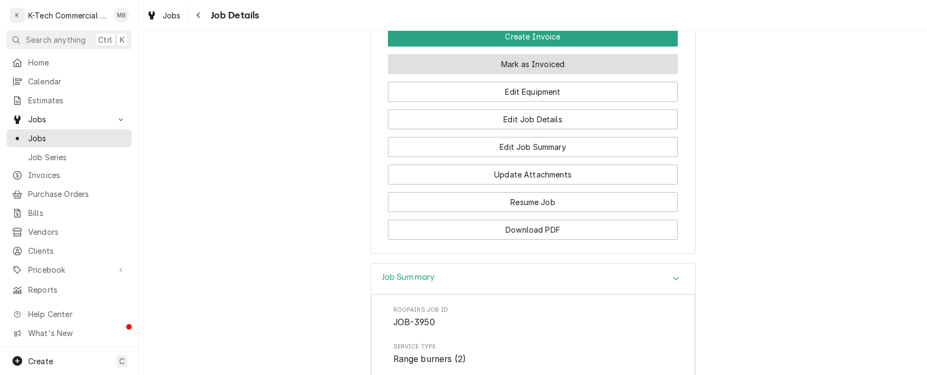
click at [560, 74] on button "Mark as Invoiced" at bounding box center [533, 64] width 290 height 20
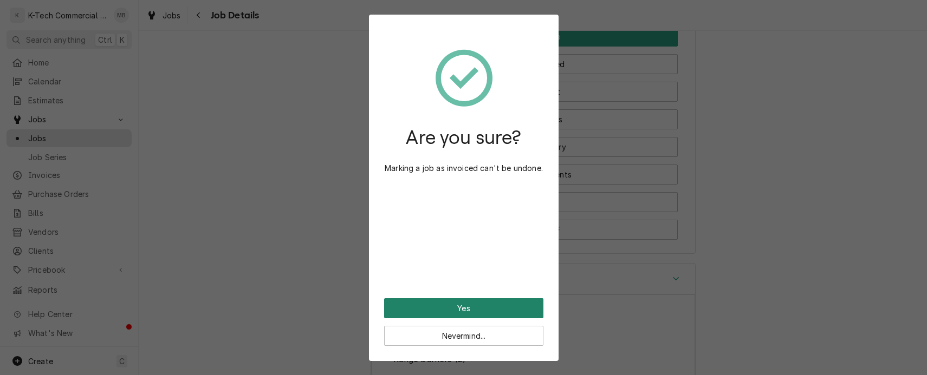
click at [471, 314] on button "Yes" at bounding box center [463, 309] width 159 height 20
